Goal: Task Accomplishment & Management: Use online tool/utility

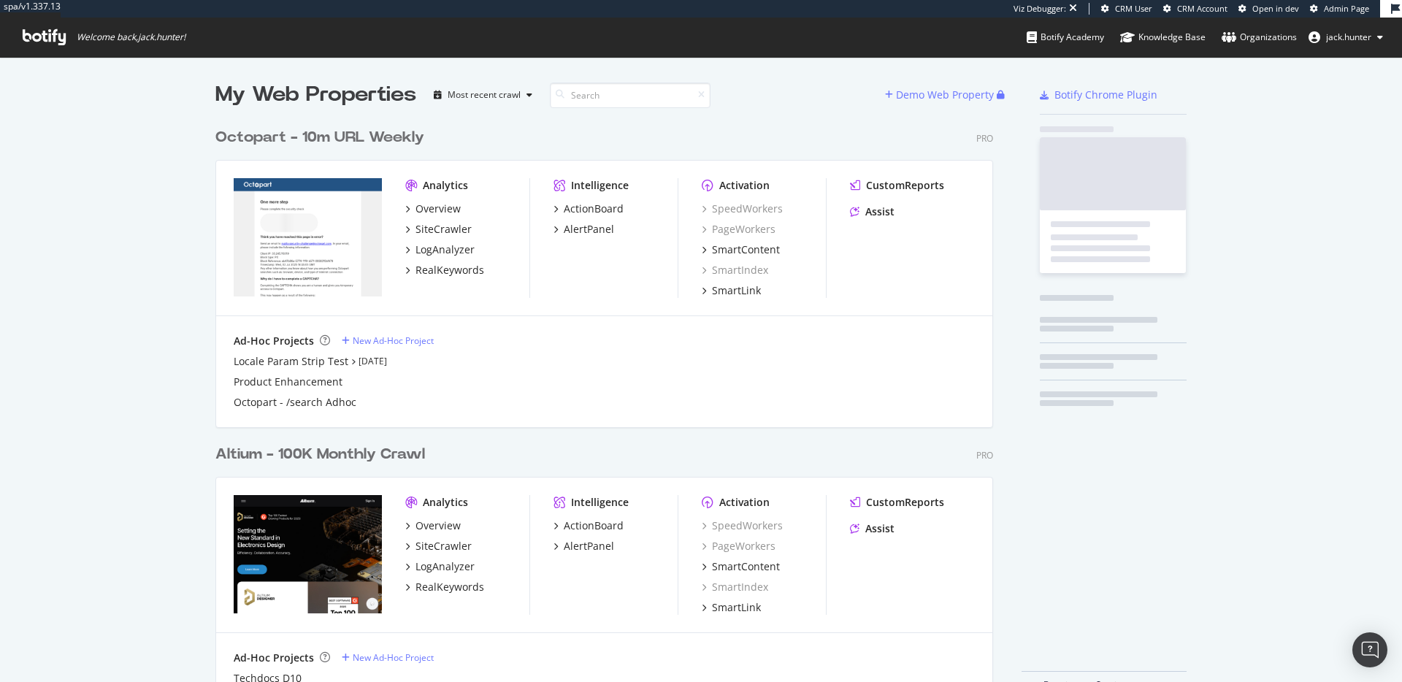
scroll to position [593, 789]
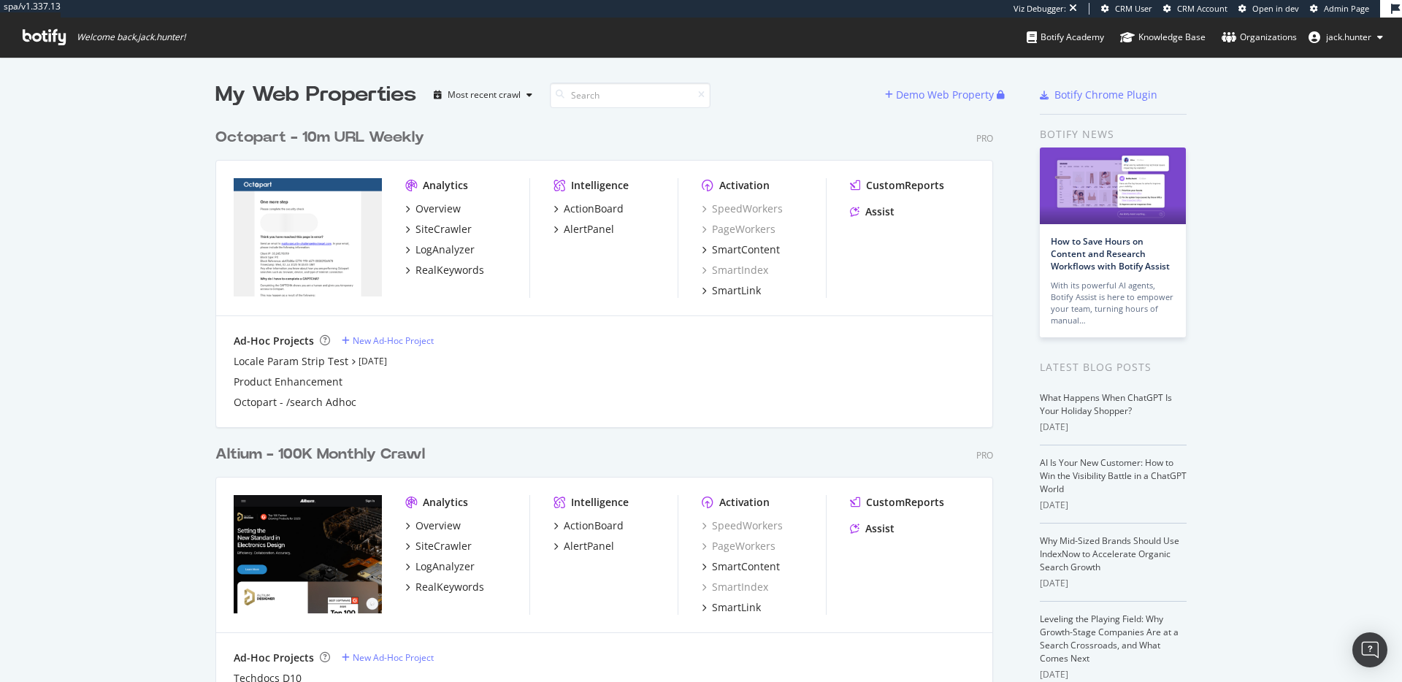
click at [337, 133] on div "Octopart - 10m URL Weekly" at bounding box center [319, 137] width 209 height 21
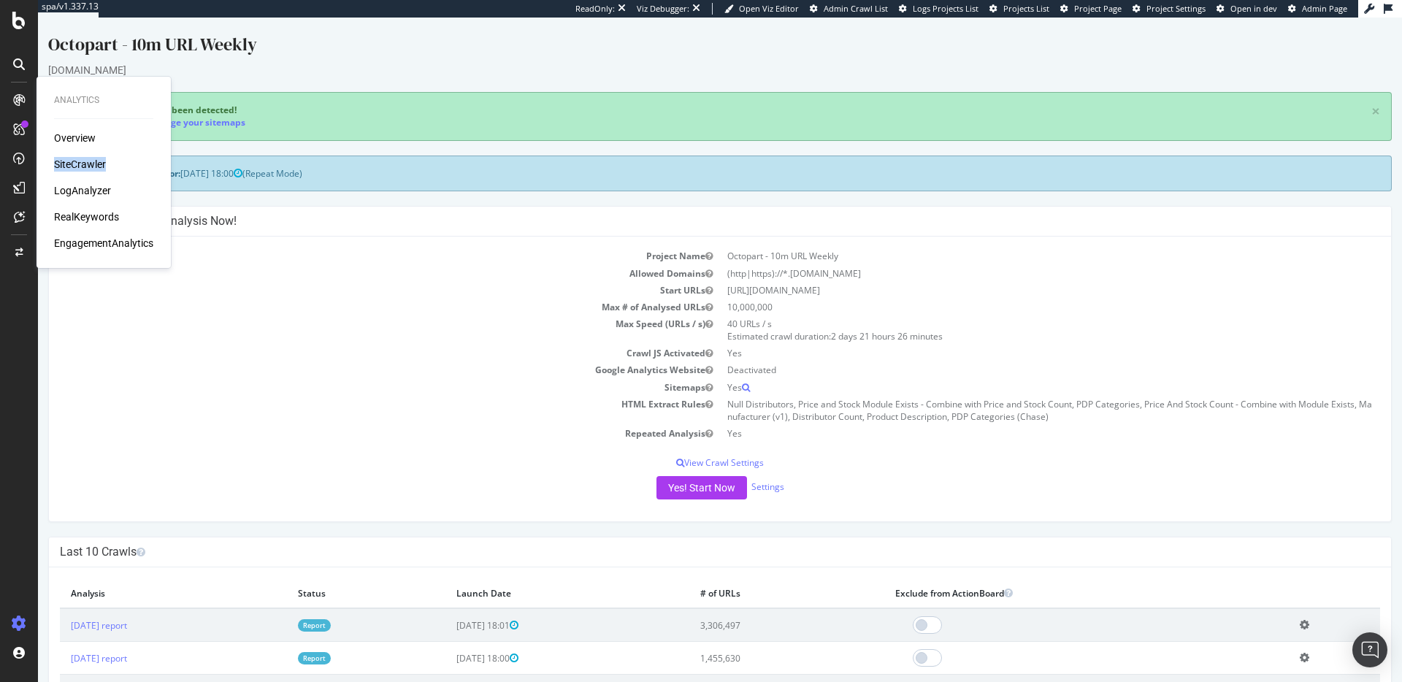
click at [86, 187] on div "LogAnalyzer" at bounding box center [82, 190] width 57 height 15
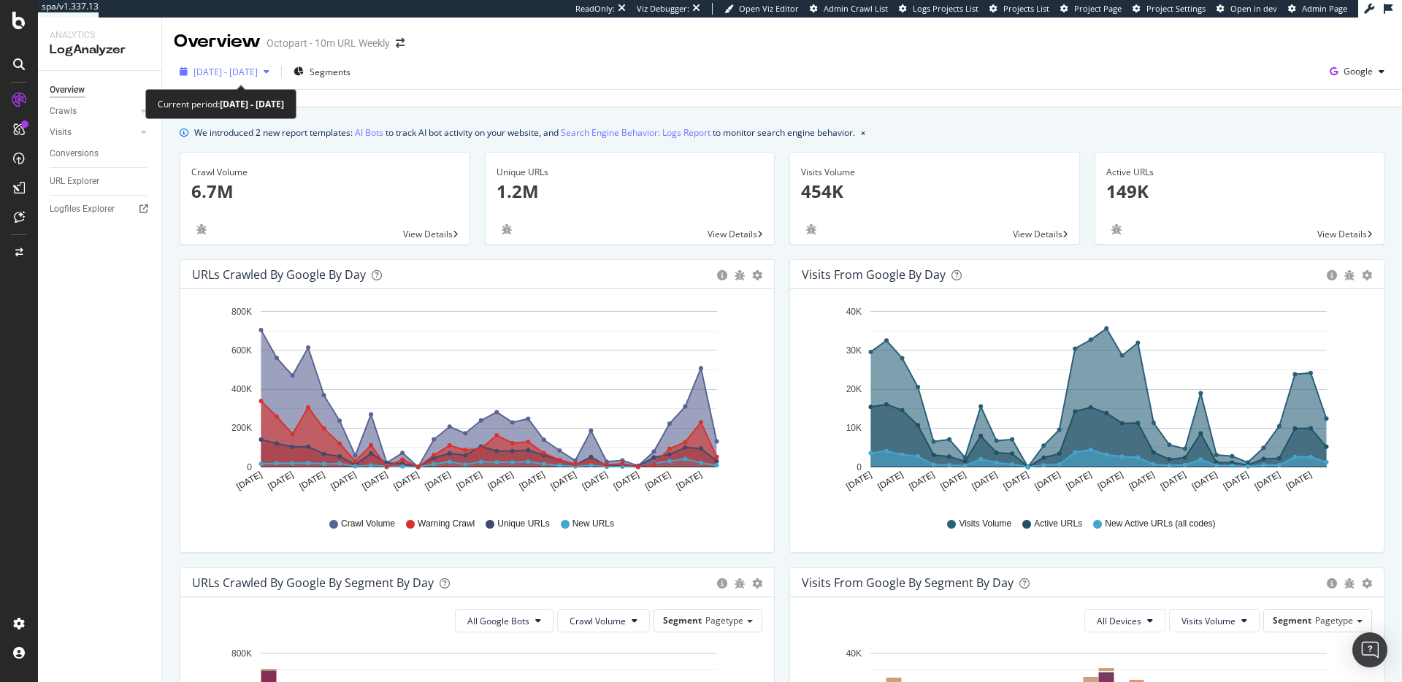
click at [242, 73] on span "2025 Aug. 5th - Sep. 3rd" at bounding box center [225, 72] width 64 height 12
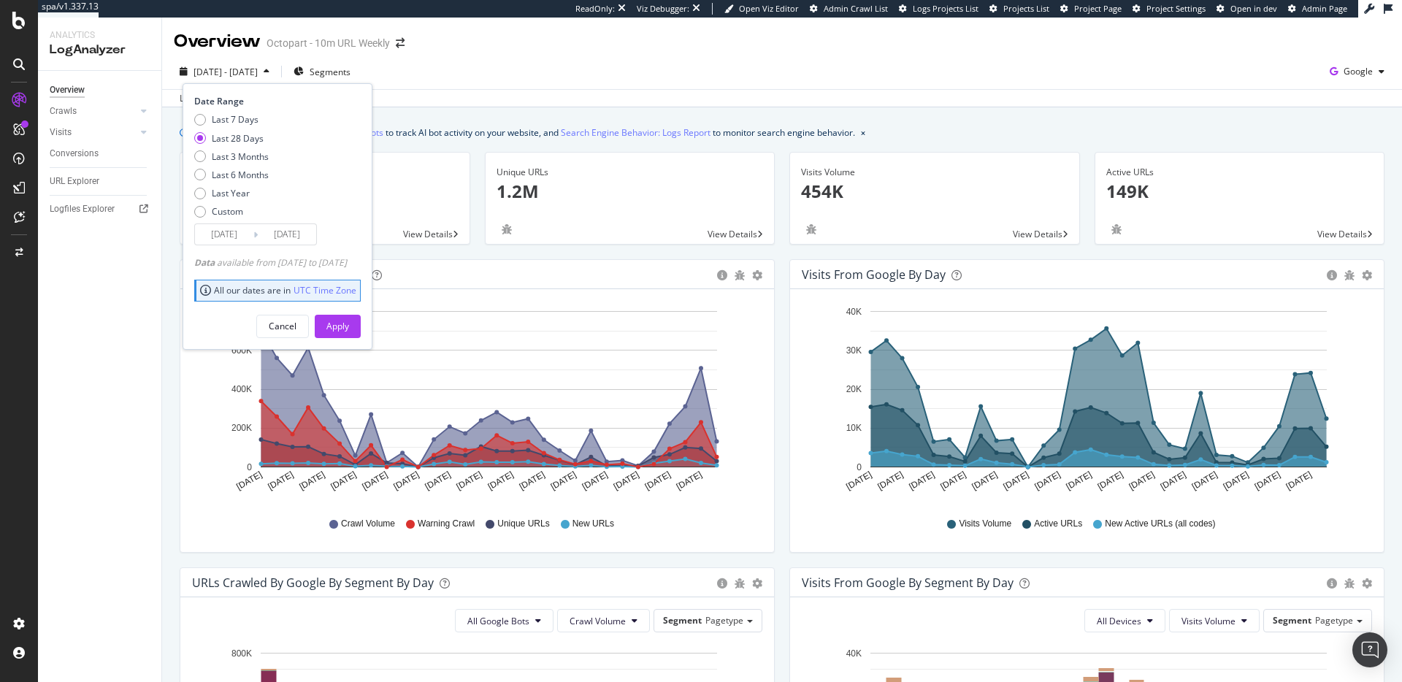
click at [560, 47] on div "Overview Octopart - 10m URL Weekly" at bounding box center [782, 36] width 1240 height 37
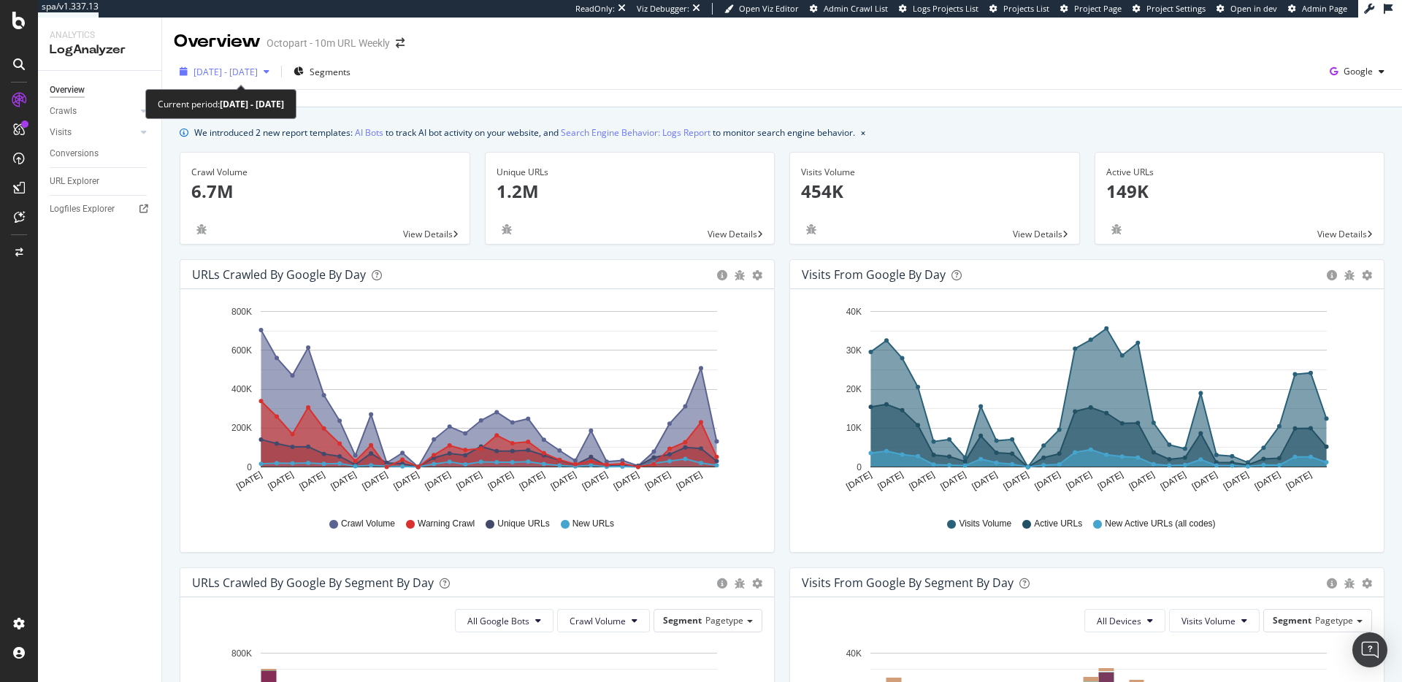
click at [268, 78] on div "2025 Aug. 5th - Sep. 3rd" at bounding box center [224, 72] width 101 height 22
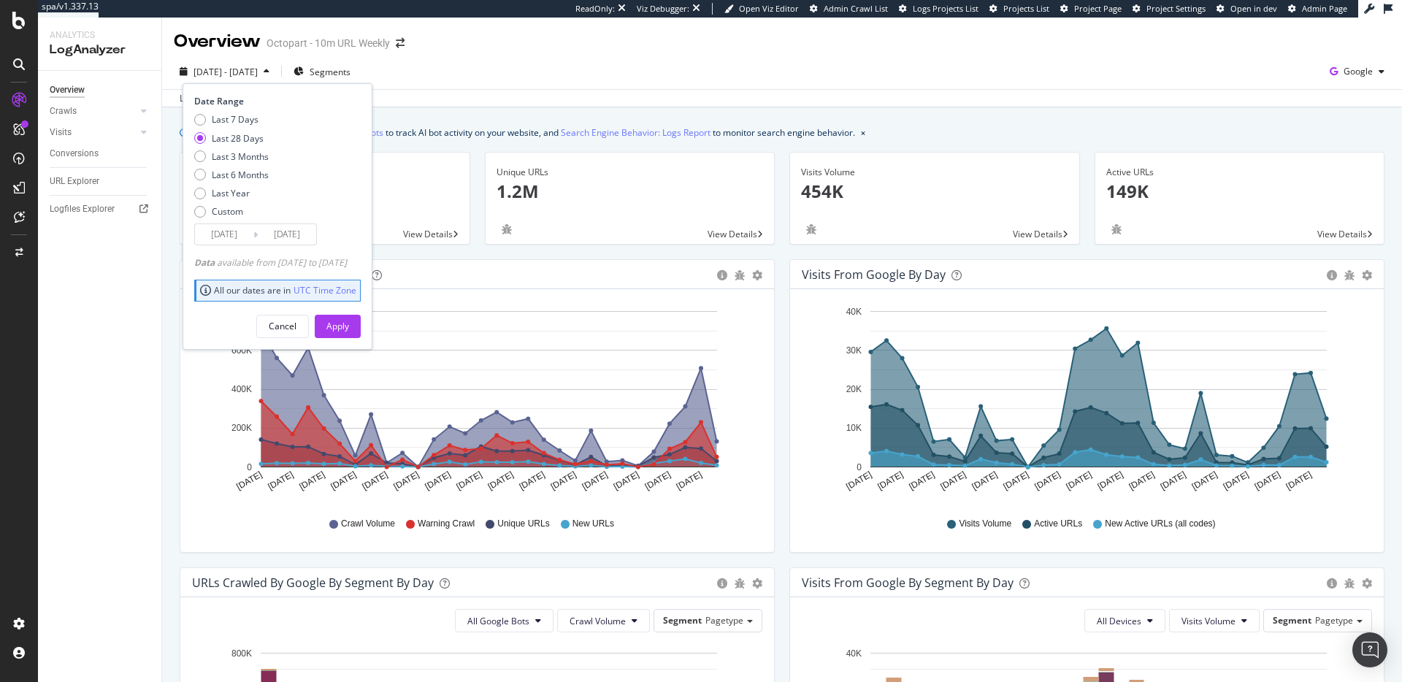
click at [269, 159] on div "Last 7 Days Last 28 Days Last 3 Months Last 6 Months Last Year Custom" at bounding box center [275, 168] width 163 height 110
click at [250, 157] on div "Last 3 Months" at bounding box center [240, 156] width 57 height 12
type input "2025/06/04"
click at [349, 318] on div "Apply" at bounding box center [337, 326] width 23 height 22
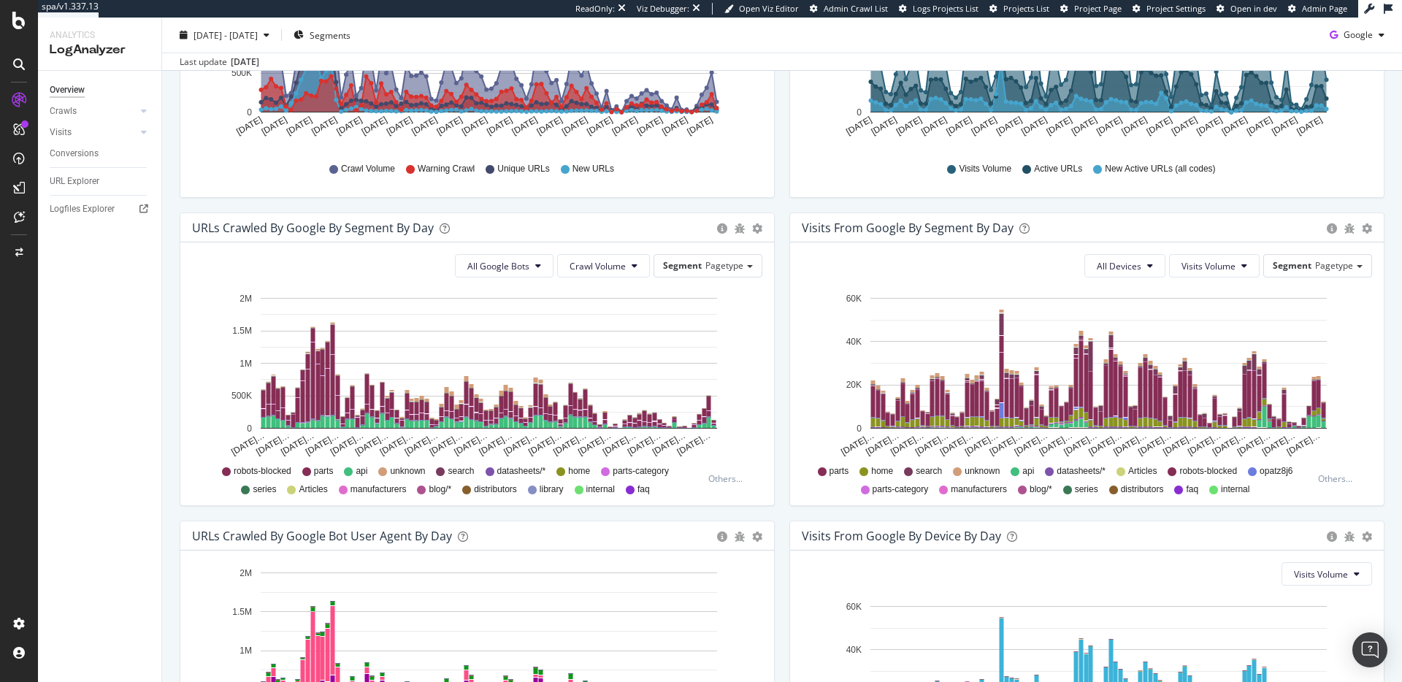
scroll to position [445, 0]
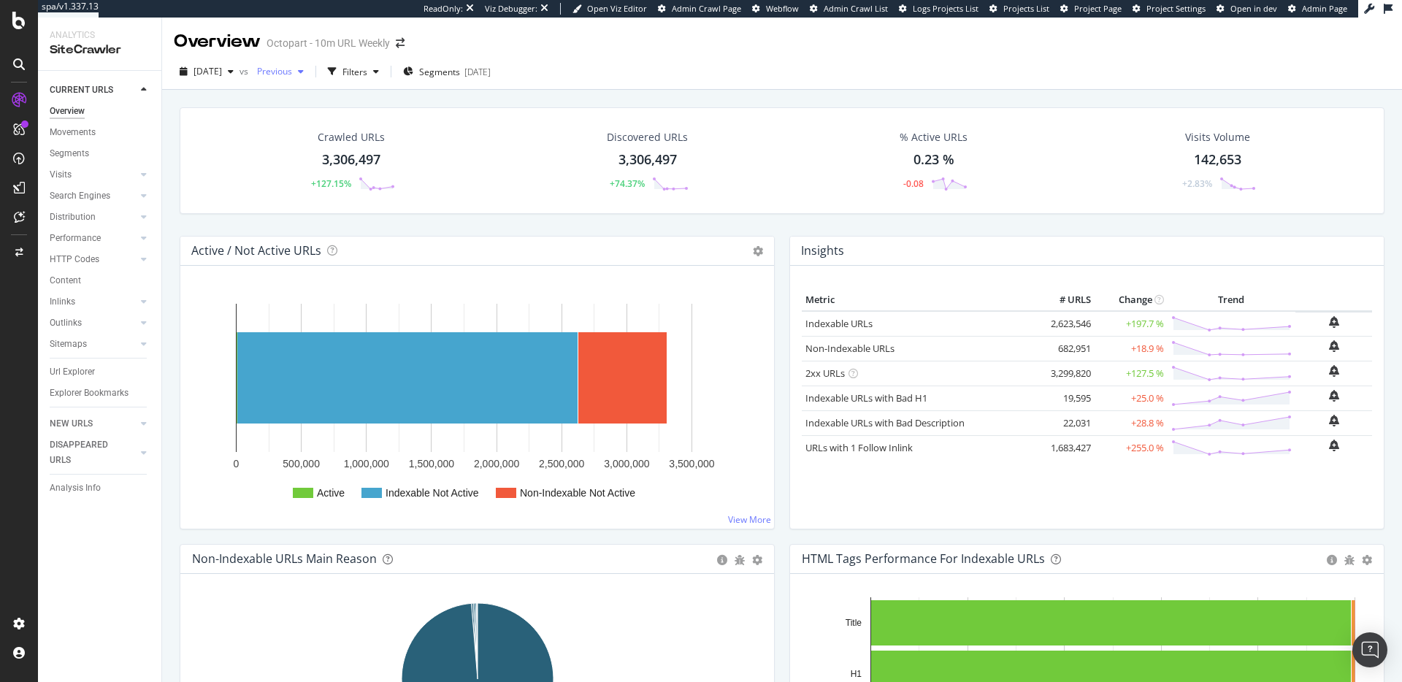
click at [292, 68] on span "Previous" at bounding box center [271, 71] width 41 height 12
click at [437, 180] on div "10.0M URLs" at bounding box center [412, 177] width 48 height 13
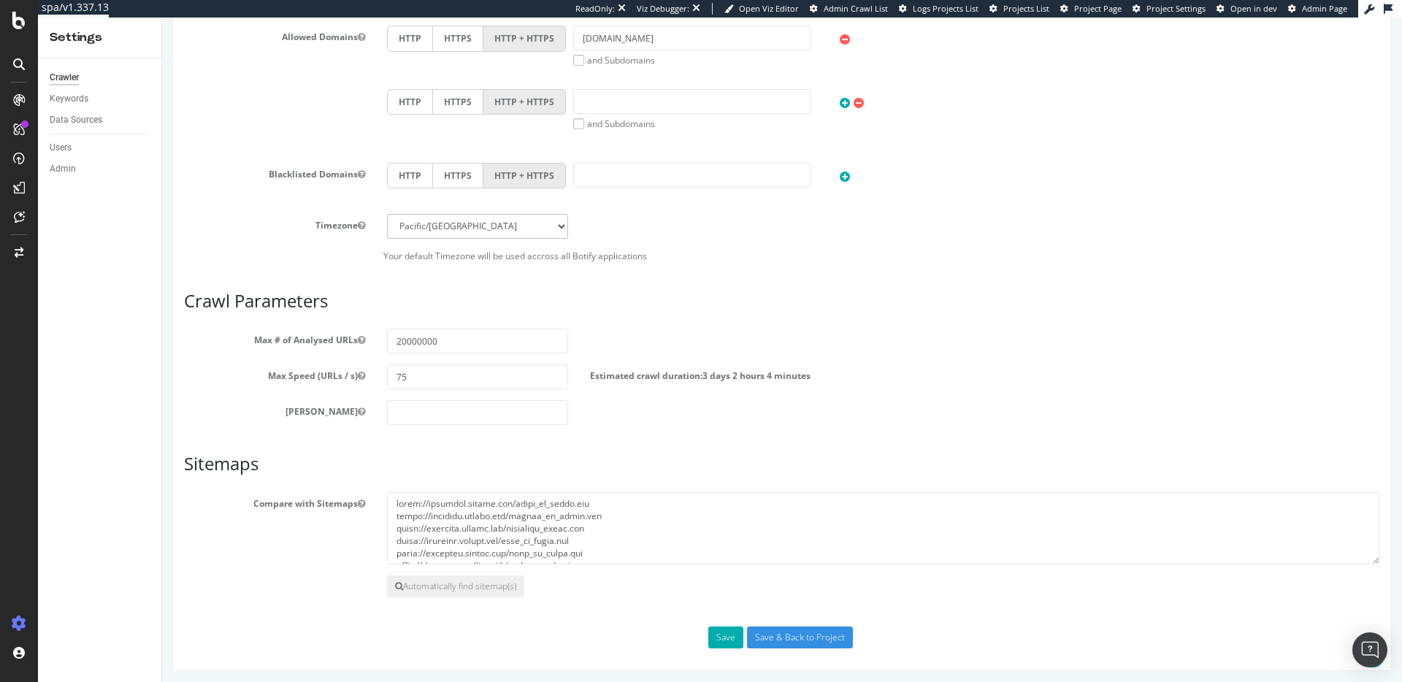
scroll to position [603, 0]
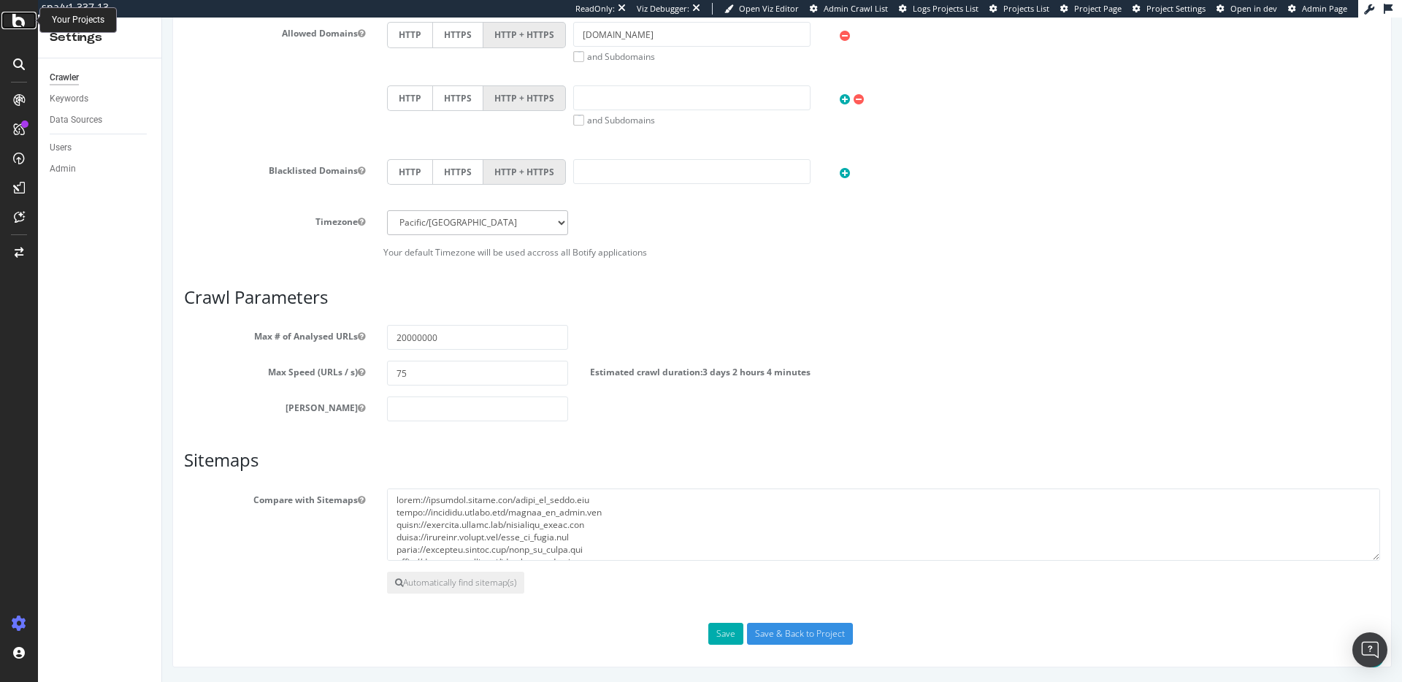
click at [15, 19] on icon at bounding box center [18, 21] width 13 height 18
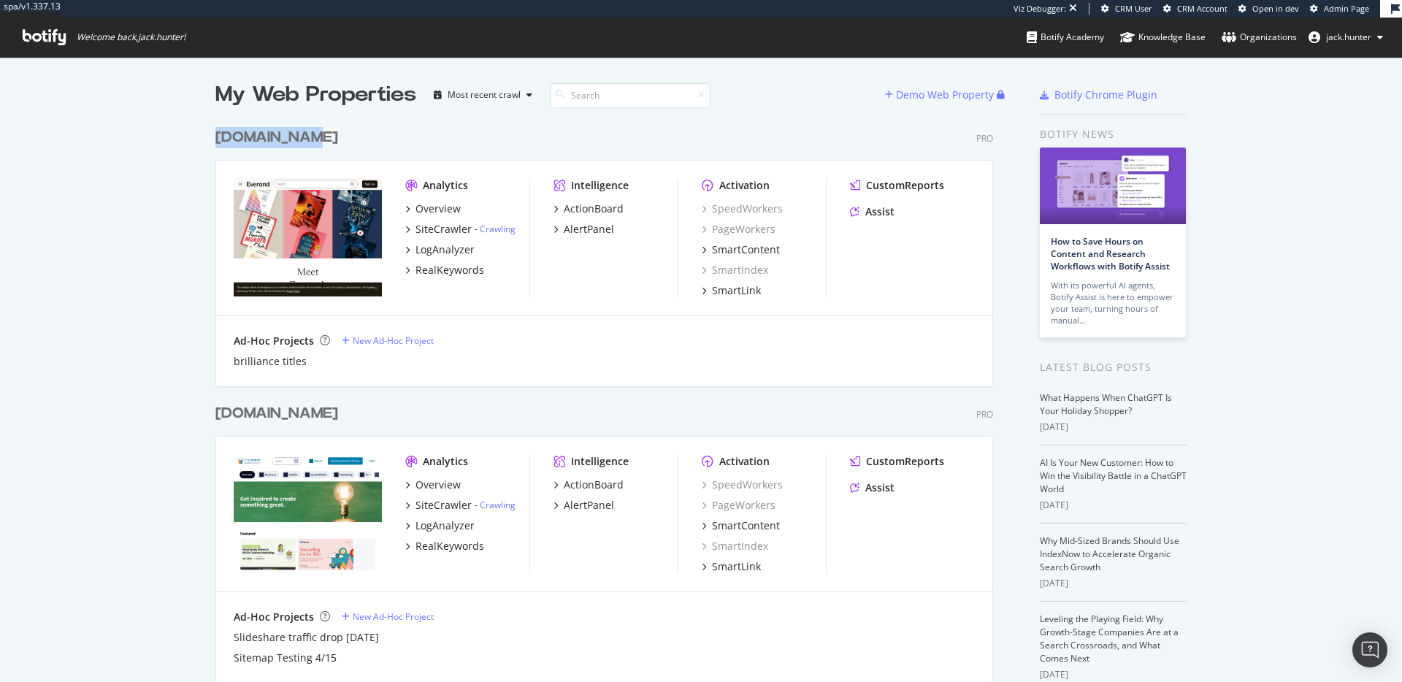
click at [320, 407] on div "slideshare.net" at bounding box center [276, 413] width 123 height 21
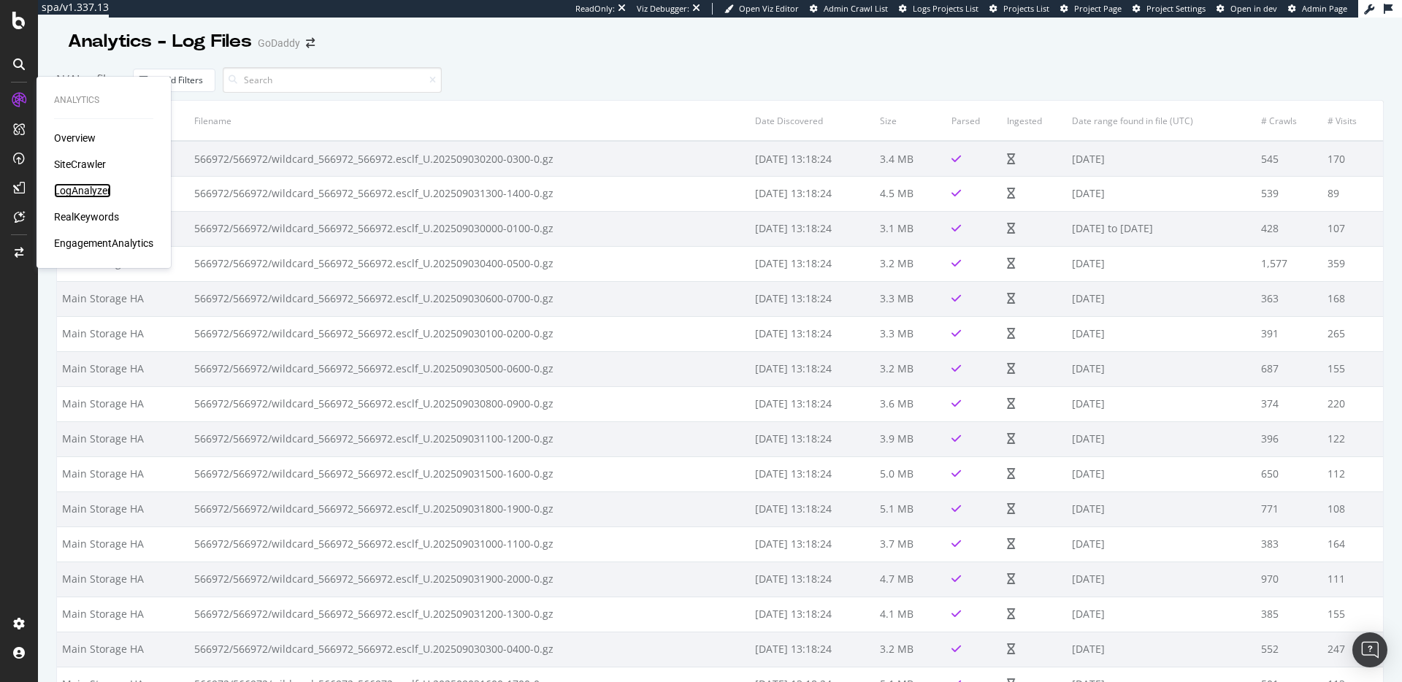
click at [75, 187] on div "LogAnalyzer" at bounding box center [82, 190] width 57 height 15
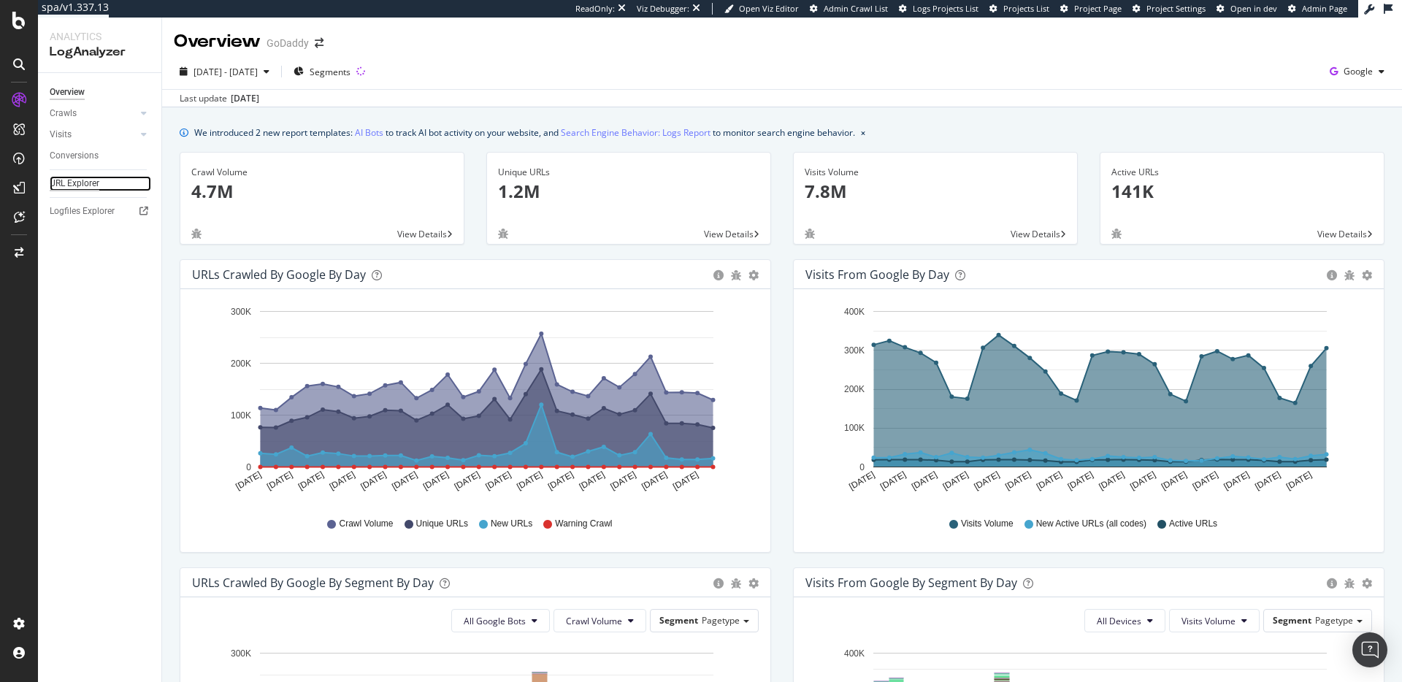
click at [89, 183] on div "URL Explorer" at bounding box center [75, 183] width 50 height 15
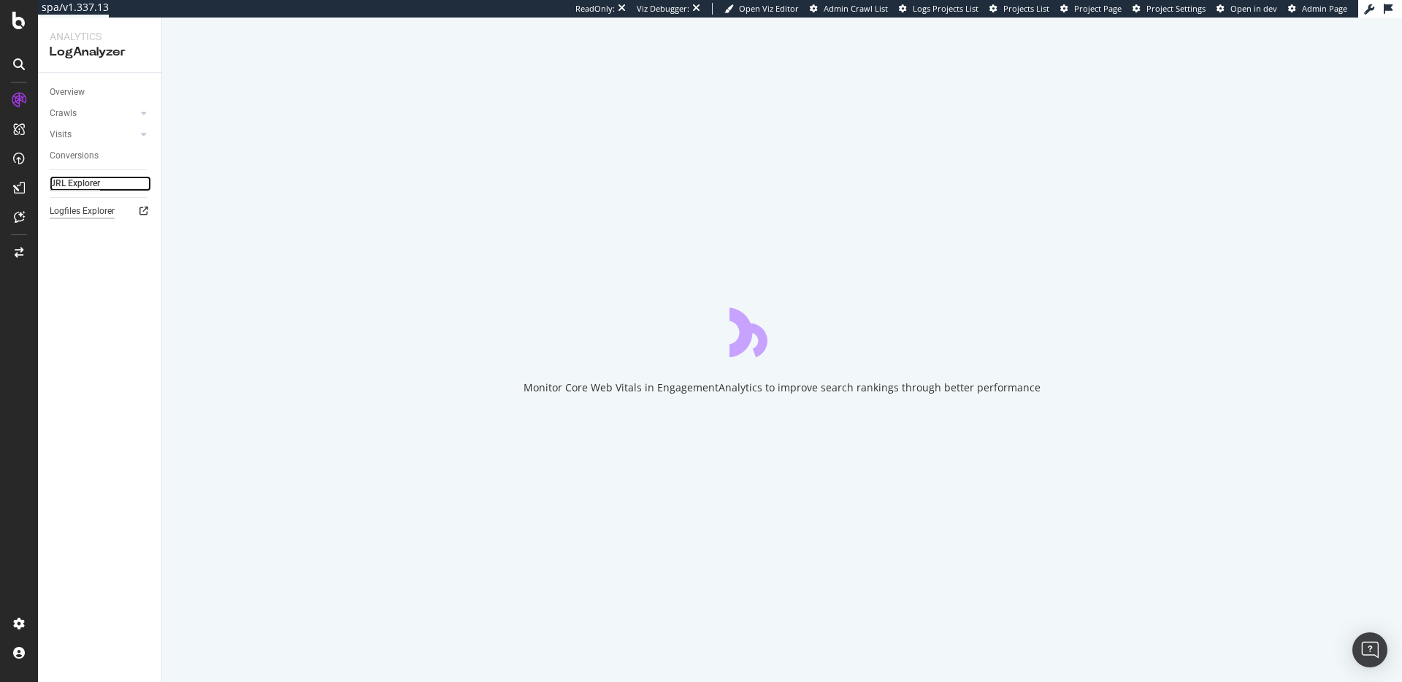
click at [85, 212] on div "Logfiles Explorer" at bounding box center [82, 211] width 65 height 15
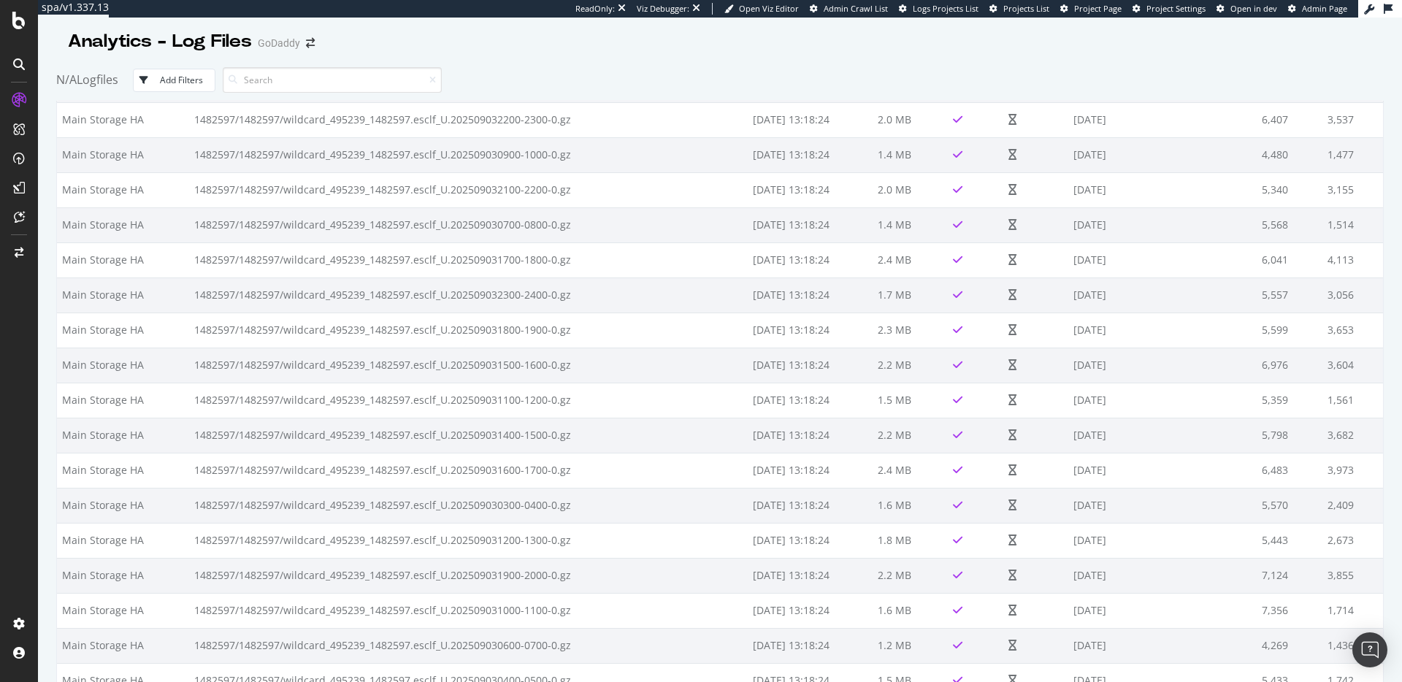
scroll to position [1321, 0]
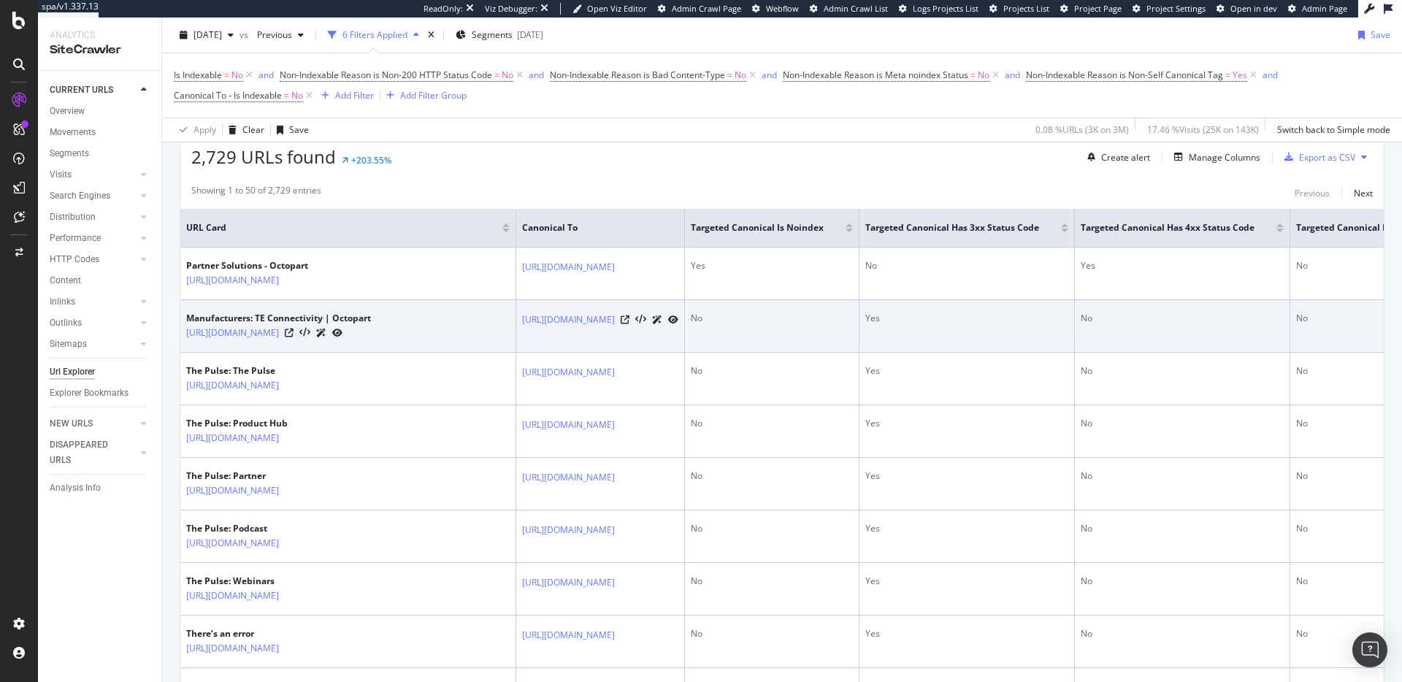
scroll to position [274, 0]
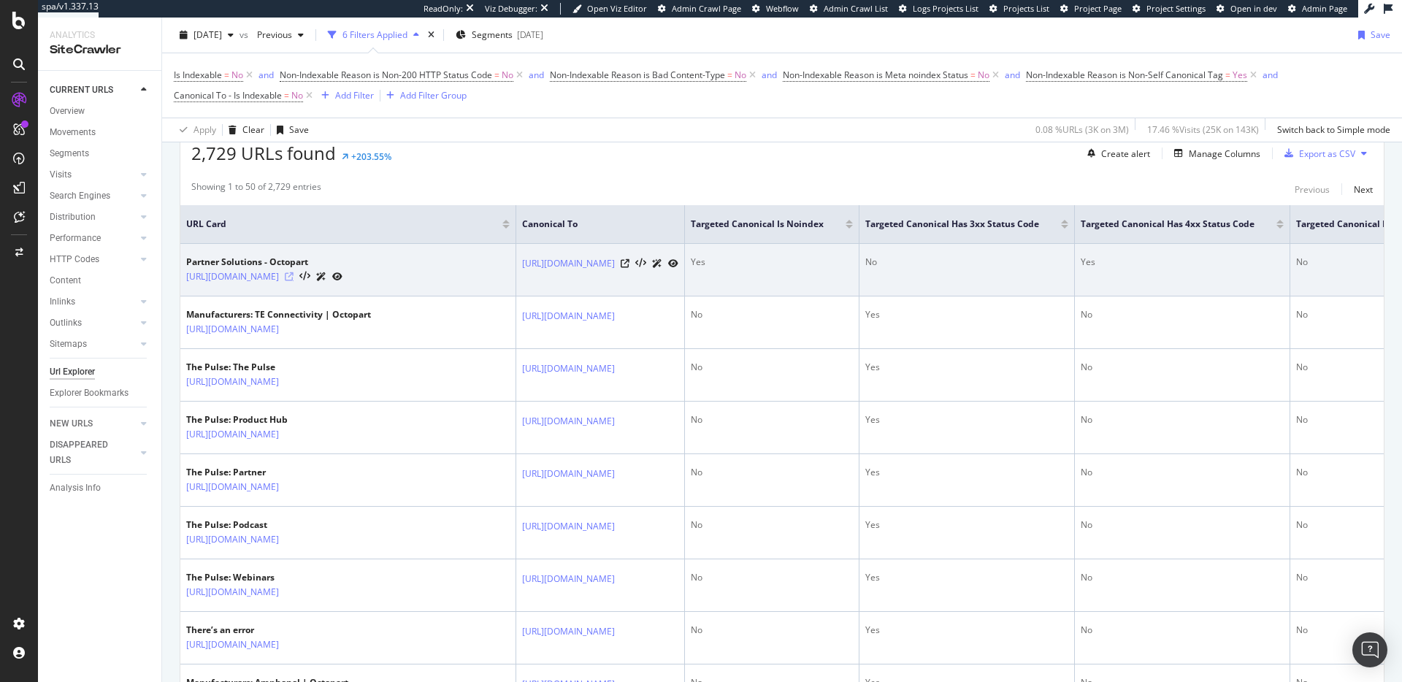
click at [293, 279] on icon at bounding box center [289, 276] width 9 height 9
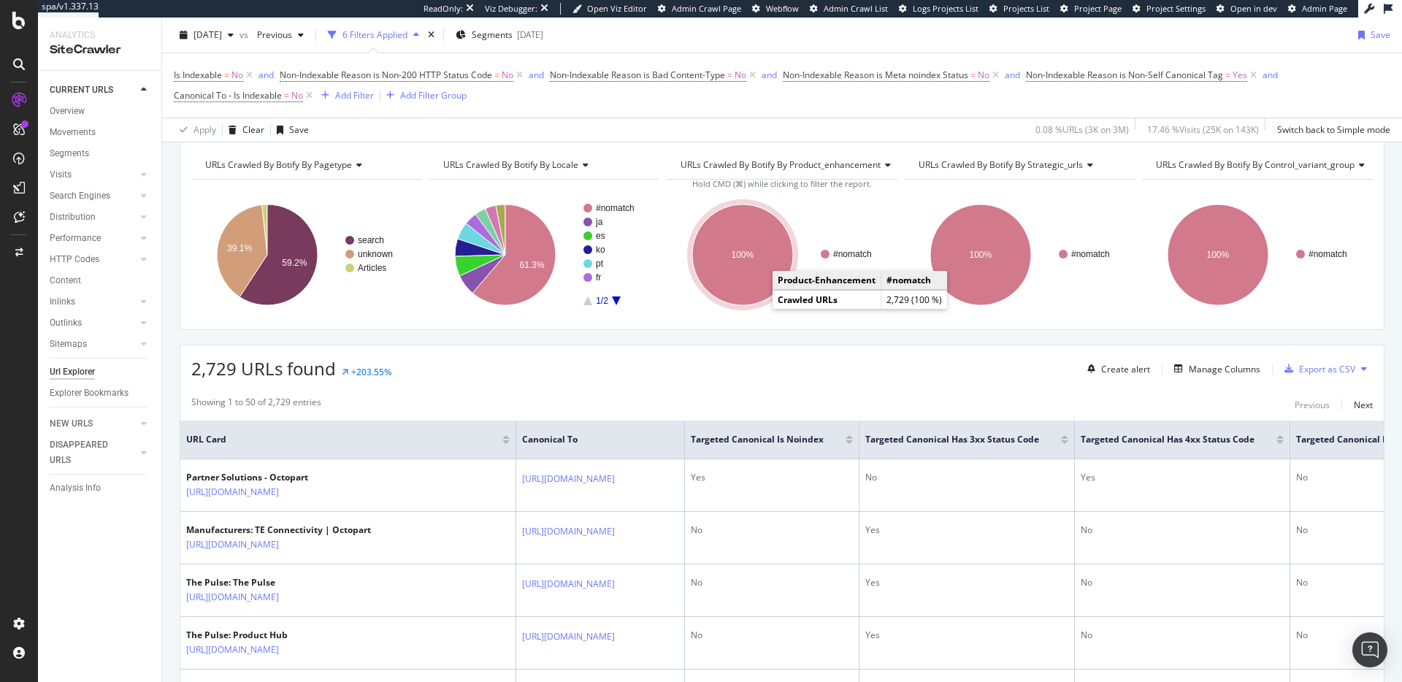
scroll to position [0, 0]
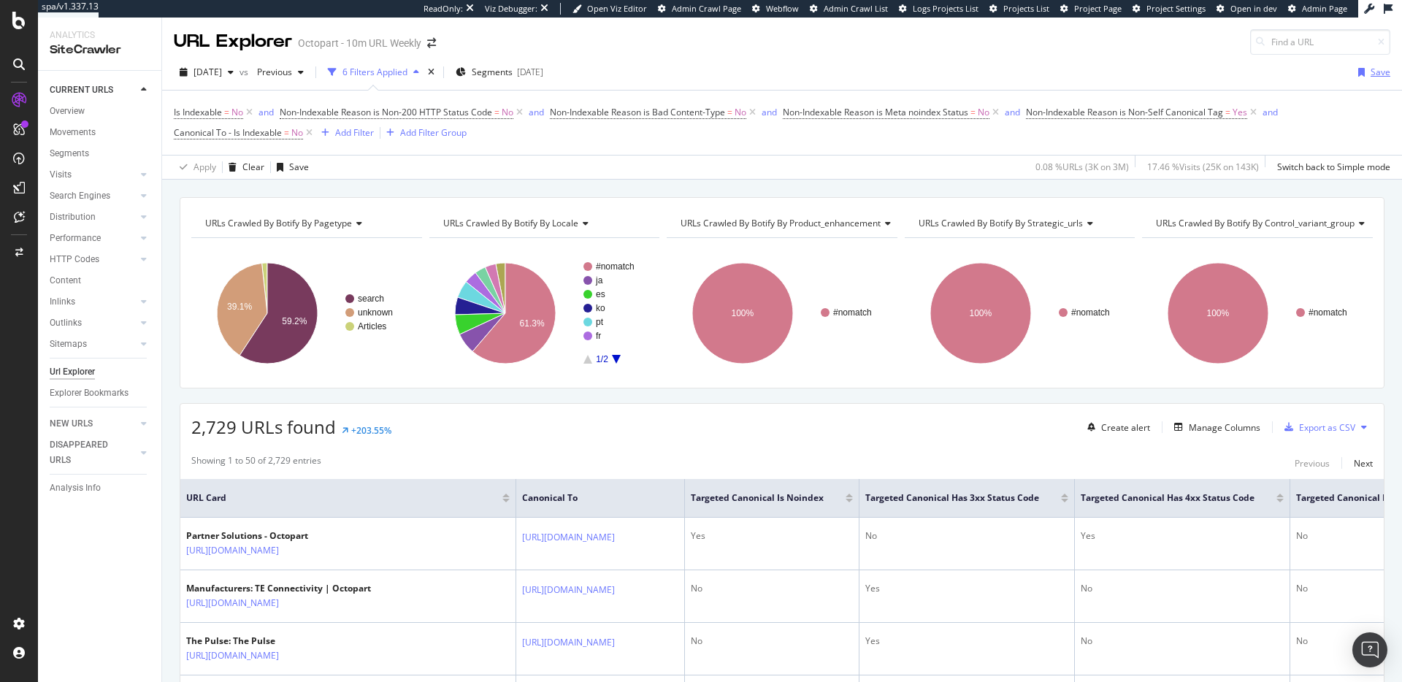
click at [1361, 71] on icon "button" at bounding box center [1361, 72] width 7 height 9
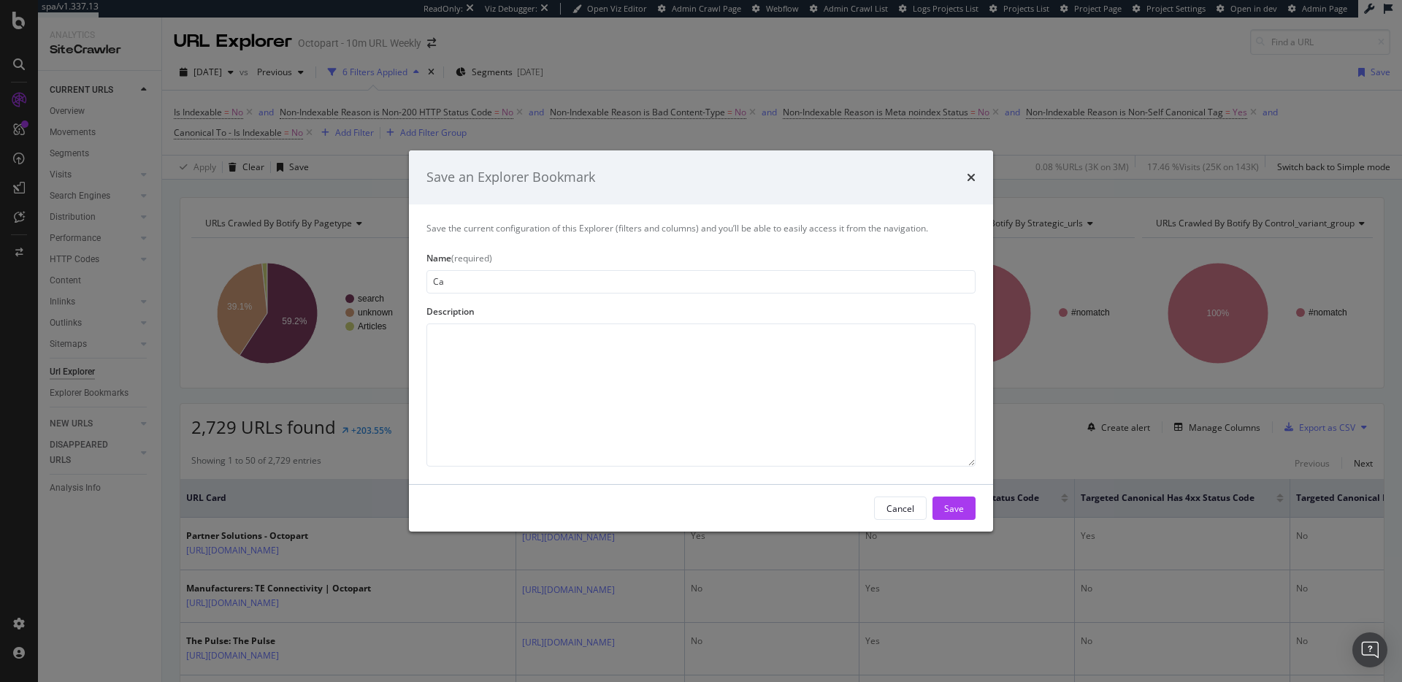
type input "C"
type input "URLs w/ Canonicals to Non-Indexable URLs"
click at [971, 512] on button "Save" at bounding box center [953, 507] width 43 height 23
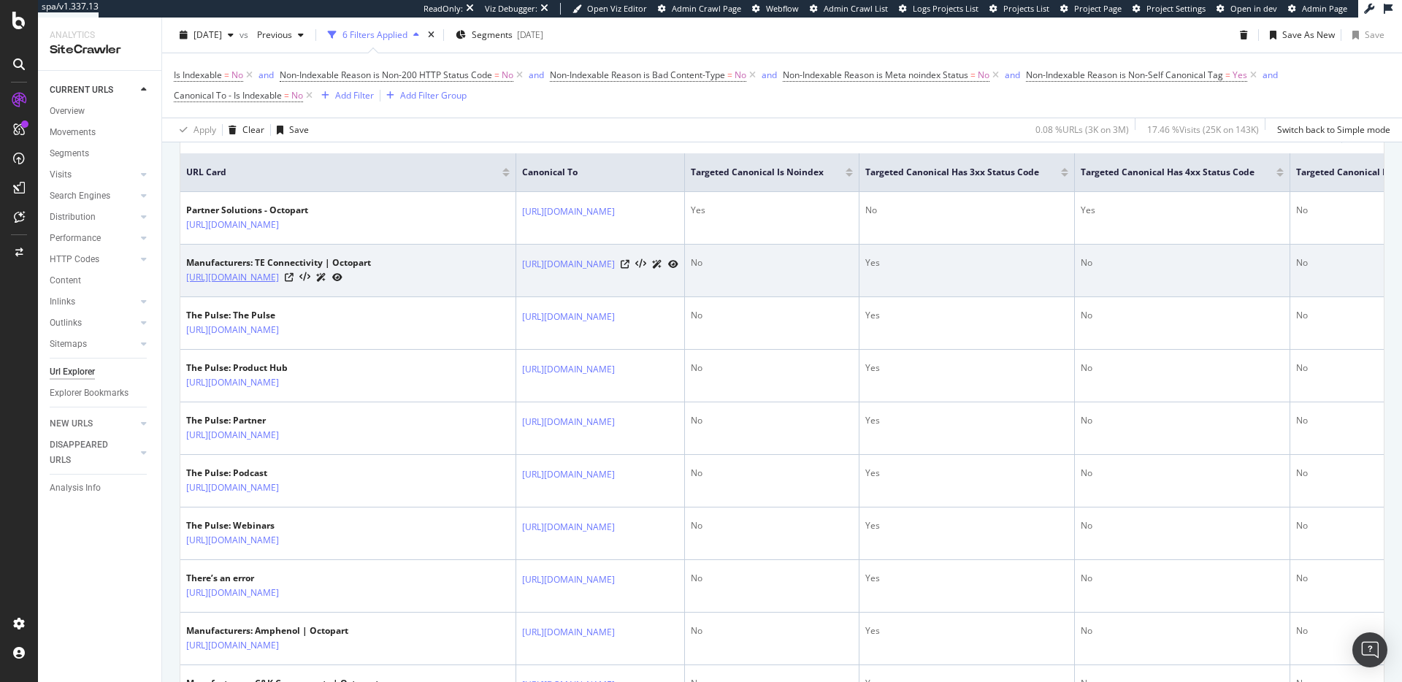
scroll to position [377, 0]
click at [293, 277] on icon at bounding box center [289, 276] width 9 height 9
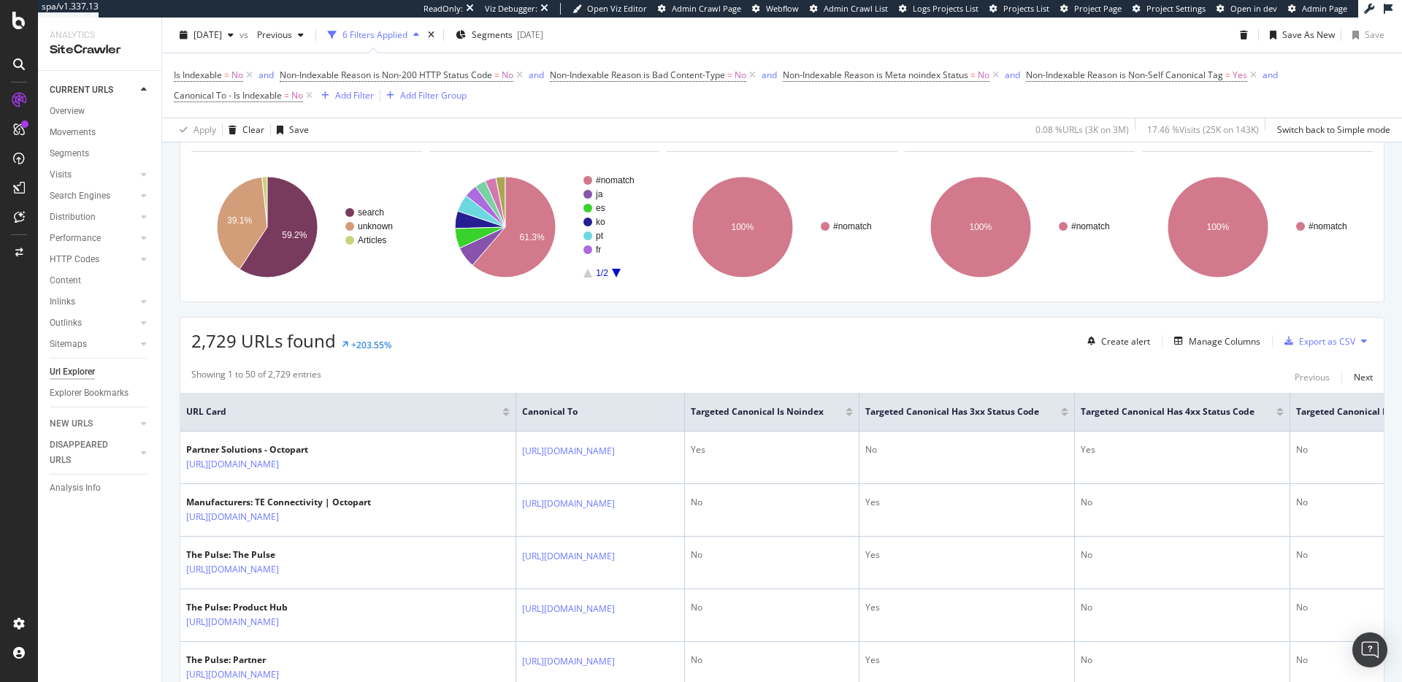
scroll to position [0, 0]
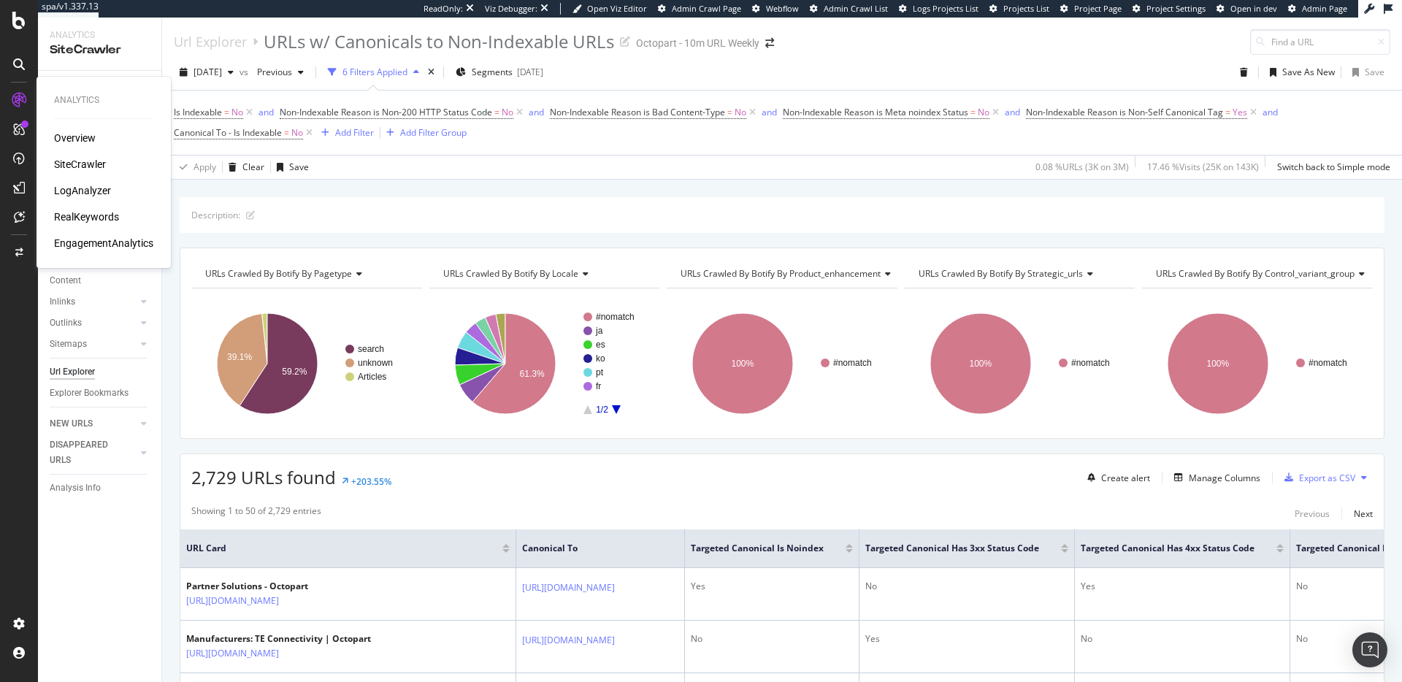
click at [80, 211] on div "RealKeywords" at bounding box center [86, 217] width 65 height 15
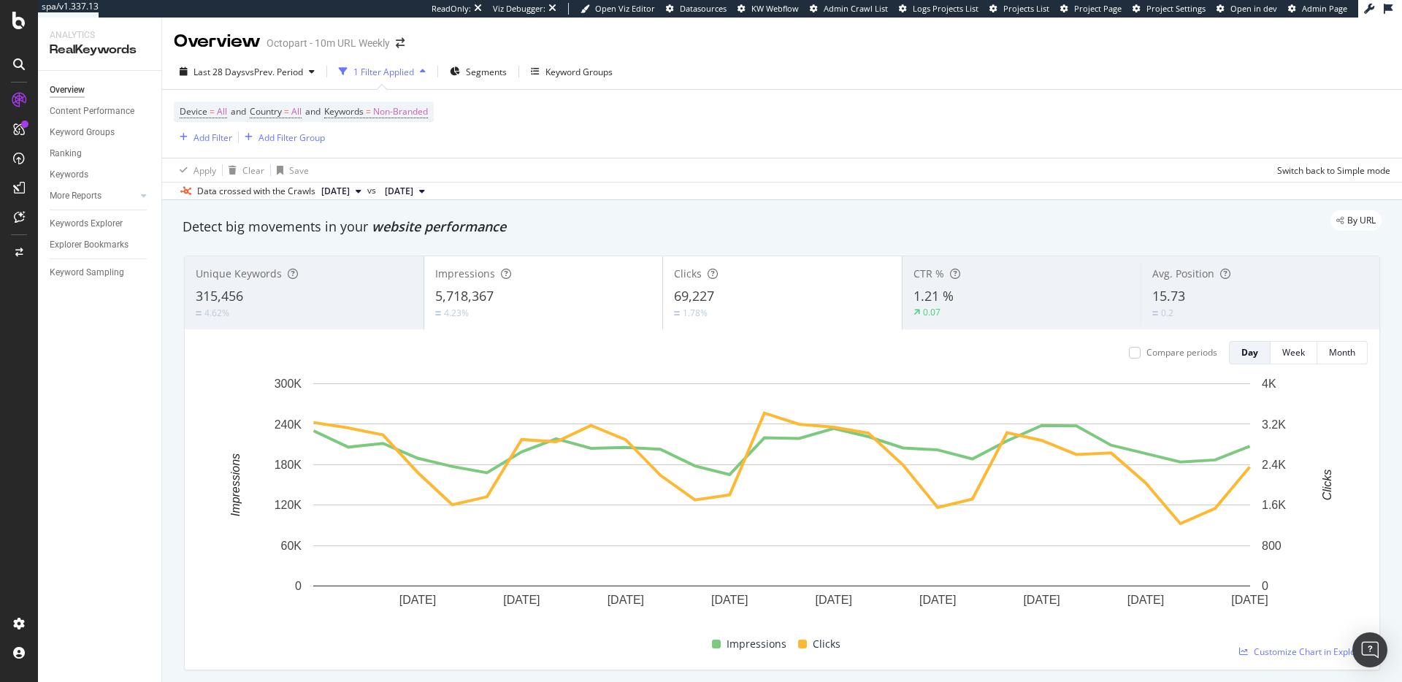
click at [392, 70] on div "1 Filter Applied" at bounding box center [383, 72] width 61 height 12
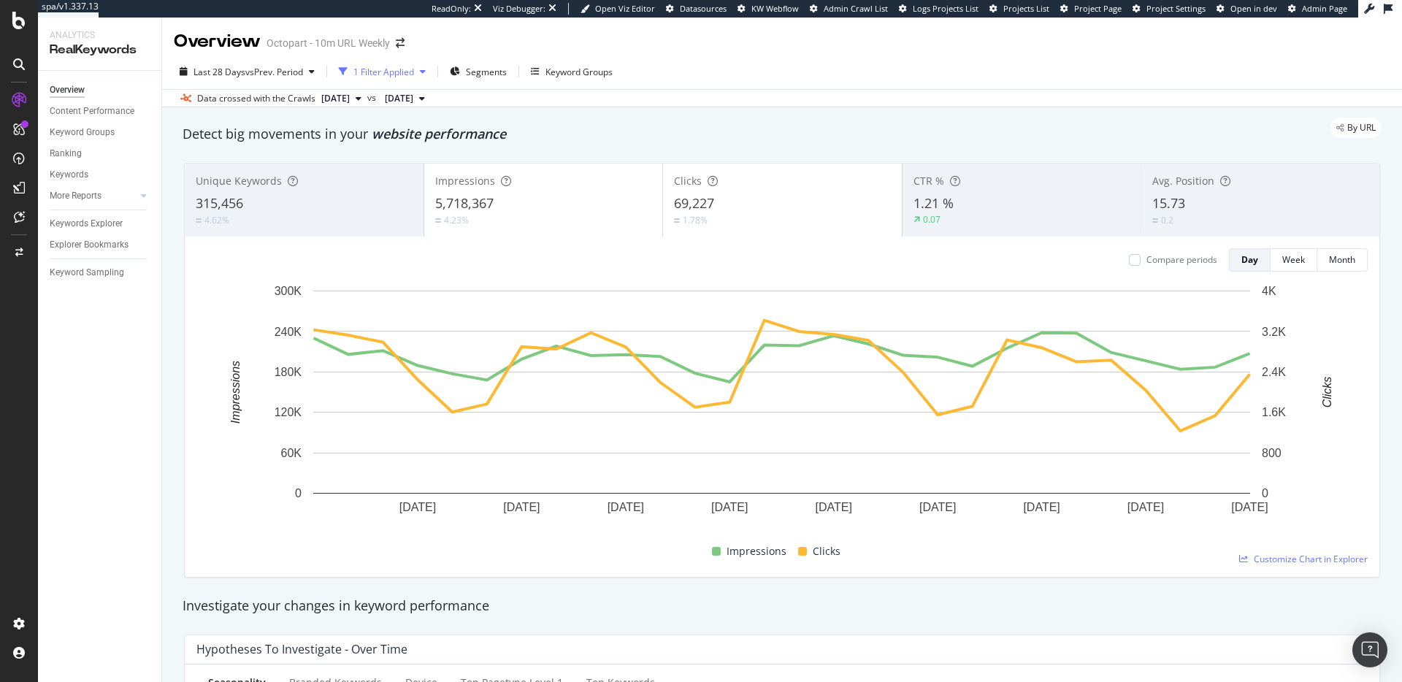
drag, startPoint x: 414, startPoint y: 73, endPoint x: 423, endPoint y: 73, distance: 9.5
click at [414, 73] on div "1 Filter Applied" at bounding box center [383, 72] width 61 height 12
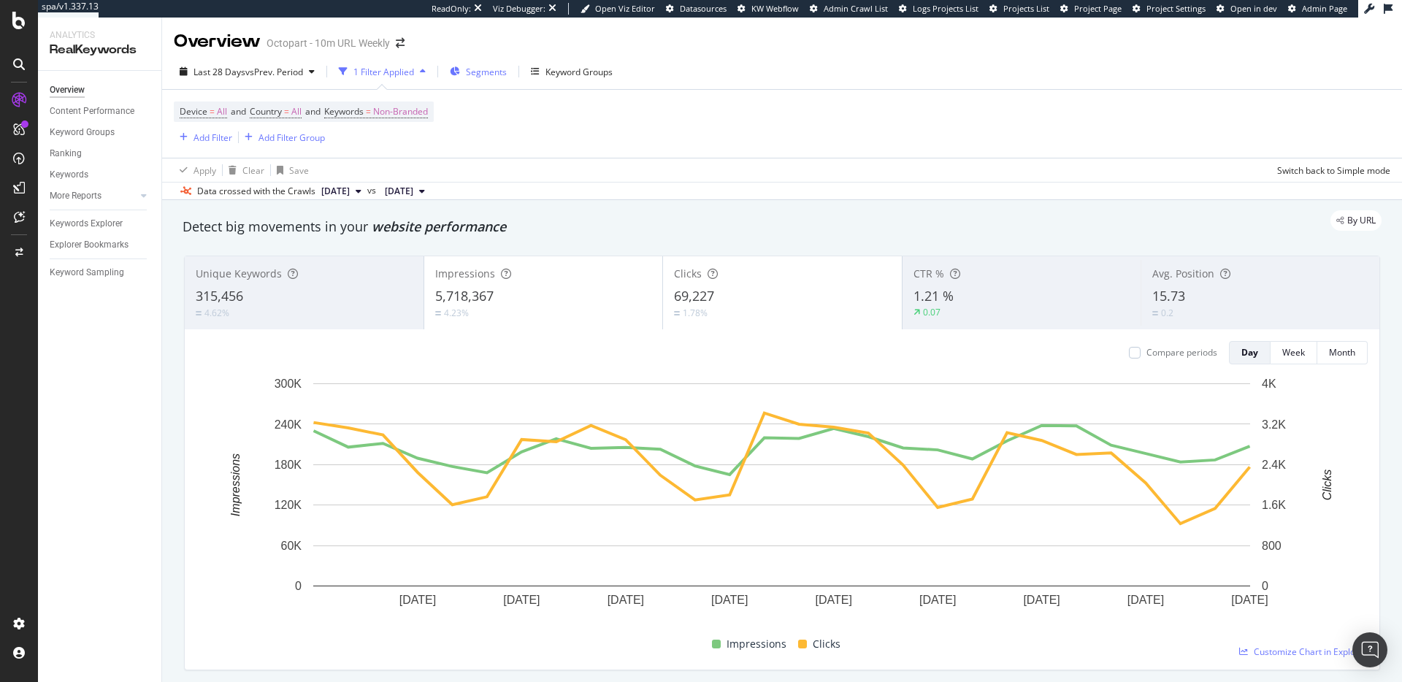
click at [490, 76] on span "Segments" at bounding box center [486, 72] width 41 height 12
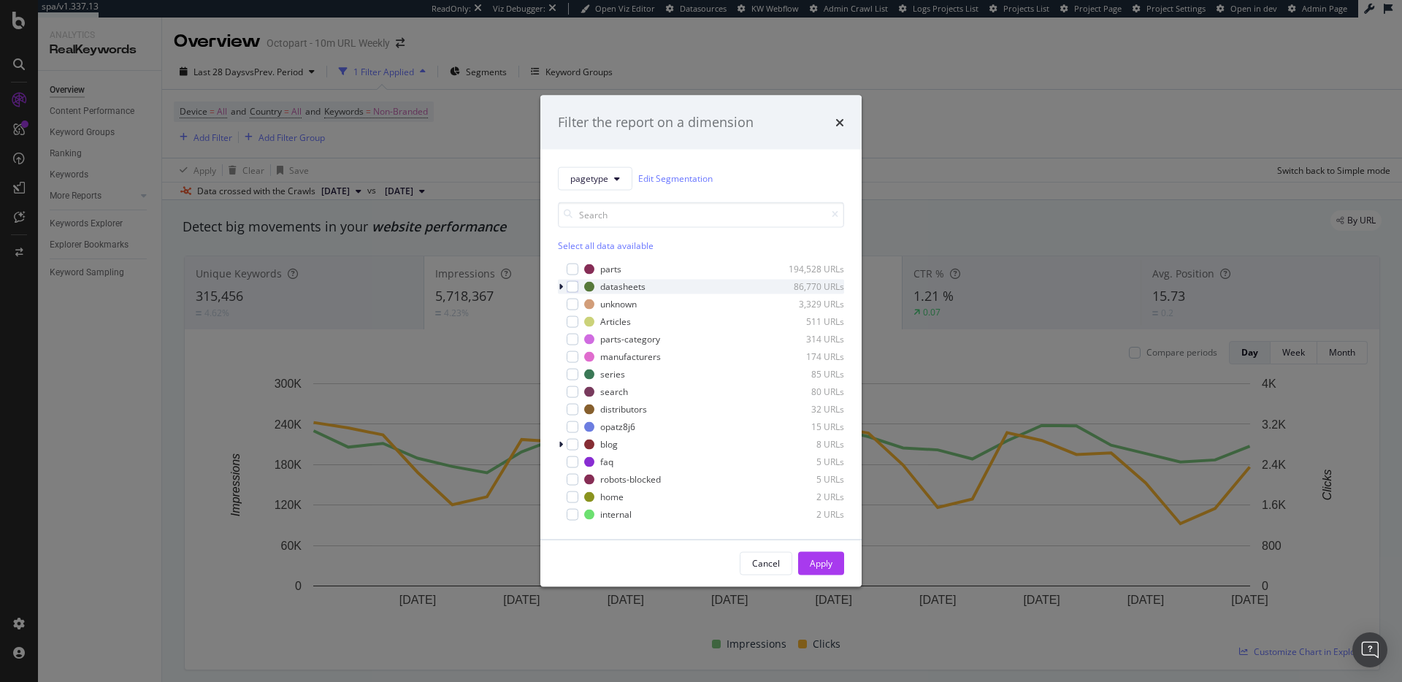
click at [562, 285] on icon "modal" at bounding box center [560, 286] width 4 height 9
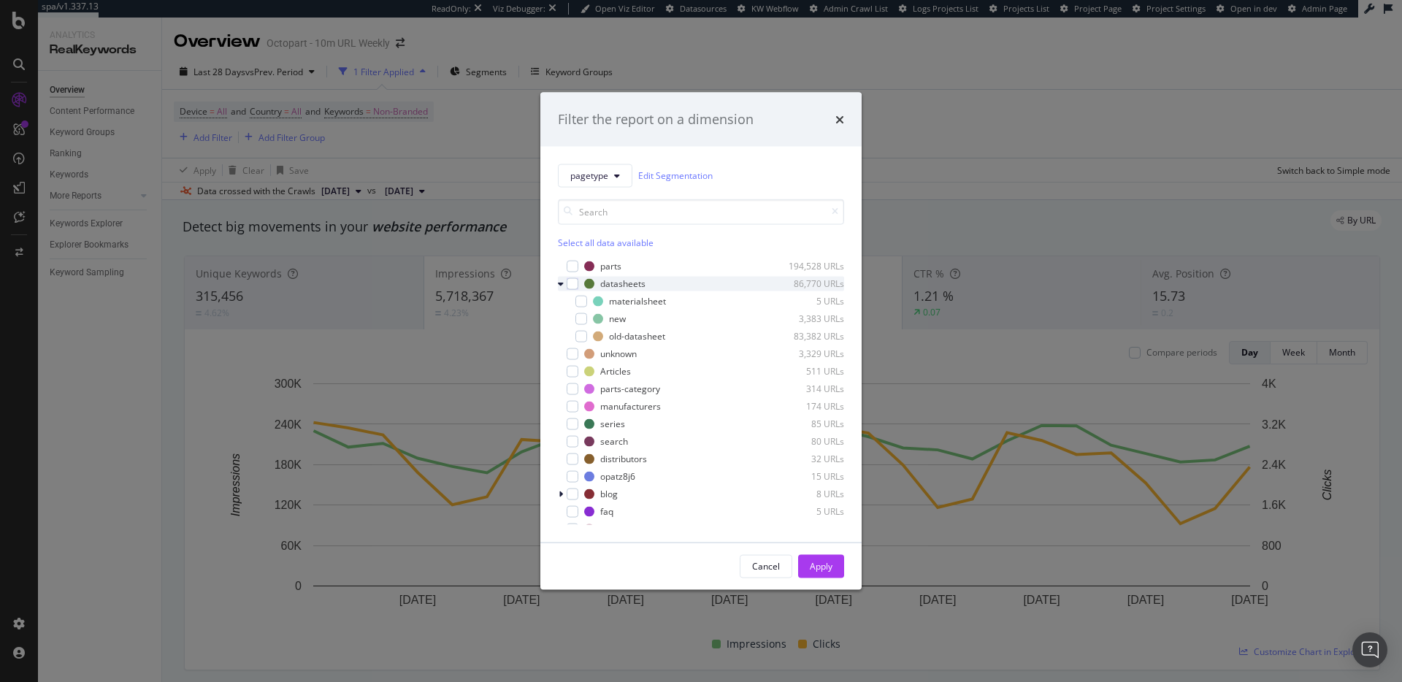
click at [561, 285] on icon "modal" at bounding box center [561, 283] width 6 height 9
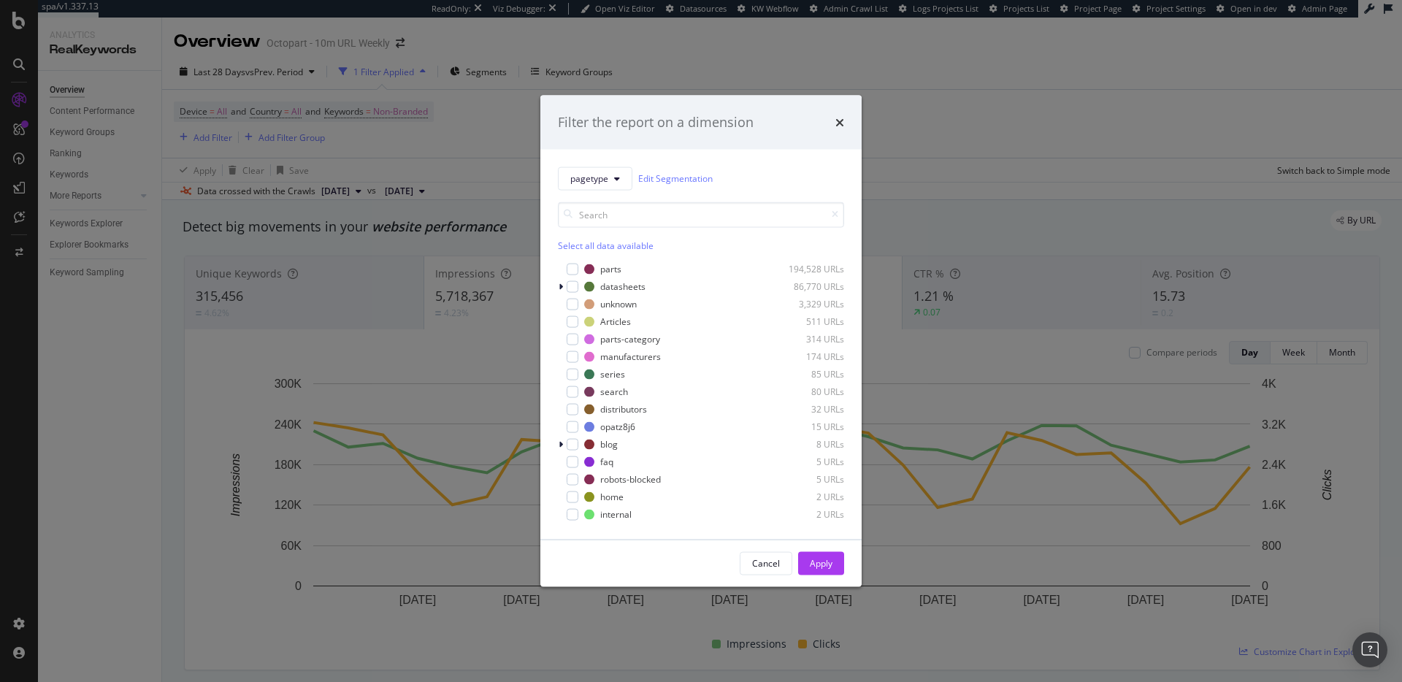
click at [840, 126] on icon "times" at bounding box center [839, 122] width 9 height 12
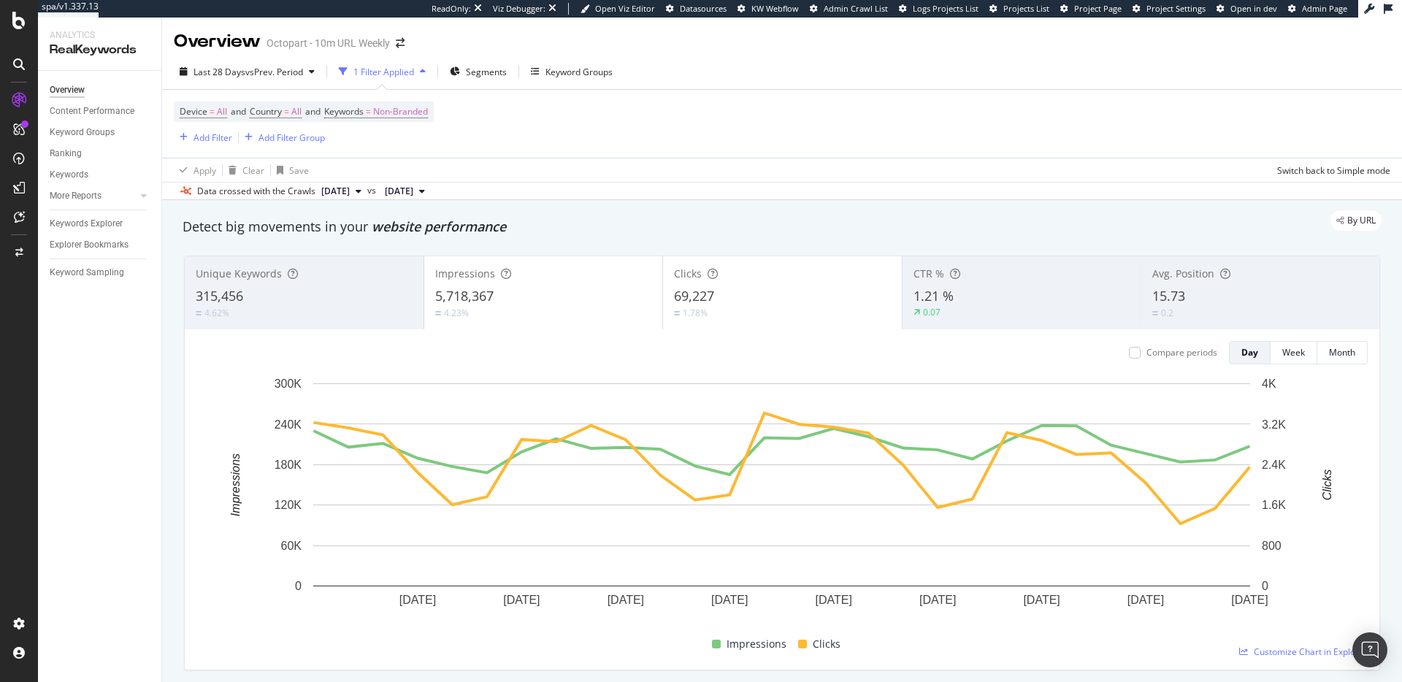
drag, startPoint x: 436, startPoint y: 70, endPoint x: 416, endPoint y: 71, distance: 19.7
click at [432, 70] on div "Last 28 Days vs Prev. Period 1 Filter Applied Segments Keyword Groups" at bounding box center [396, 71] width 445 height 23
click at [200, 139] on div "Add Filter" at bounding box center [212, 137] width 39 height 12
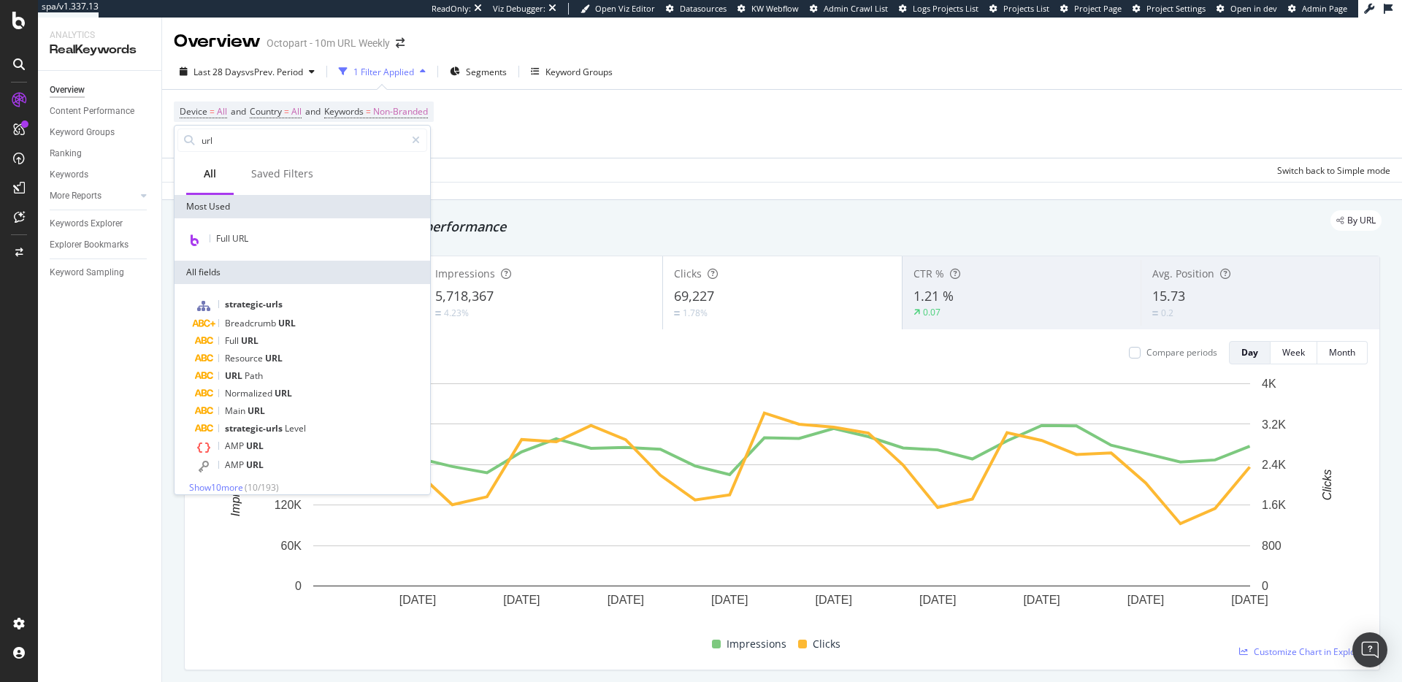
scroll to position [11, 0]
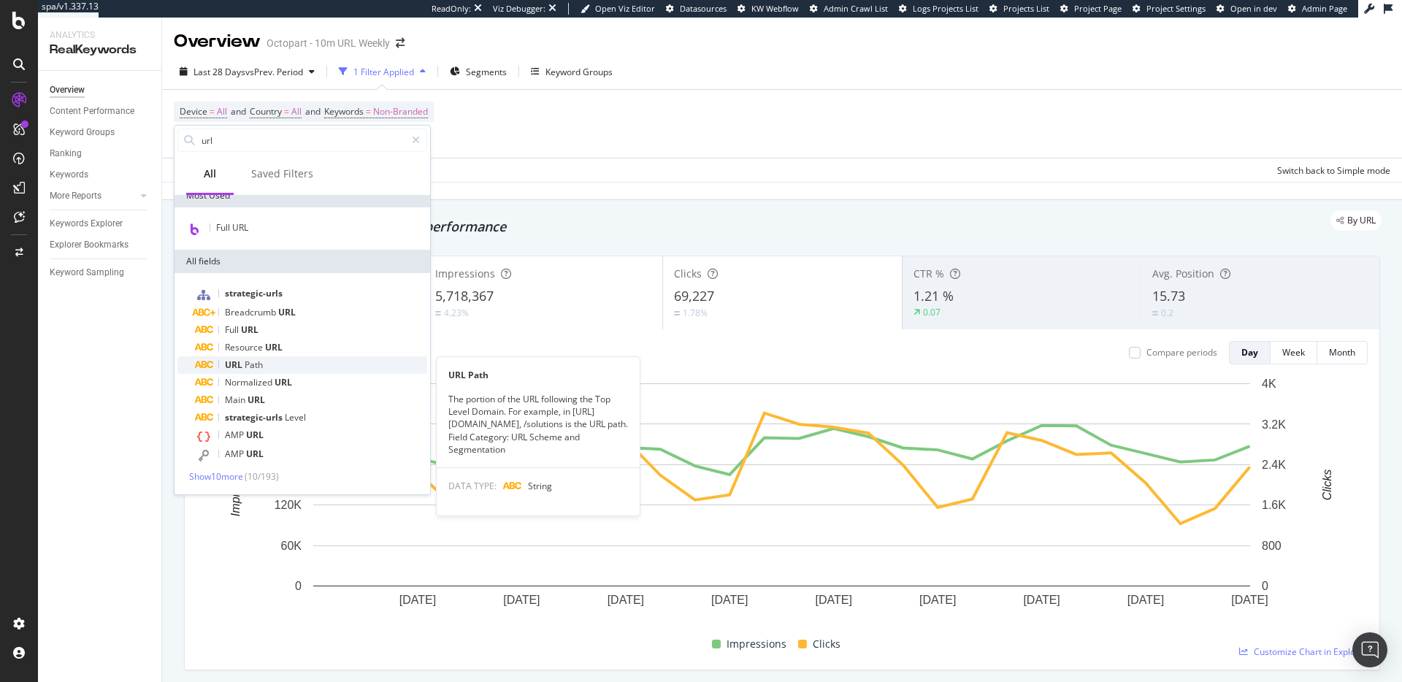
type input "url"
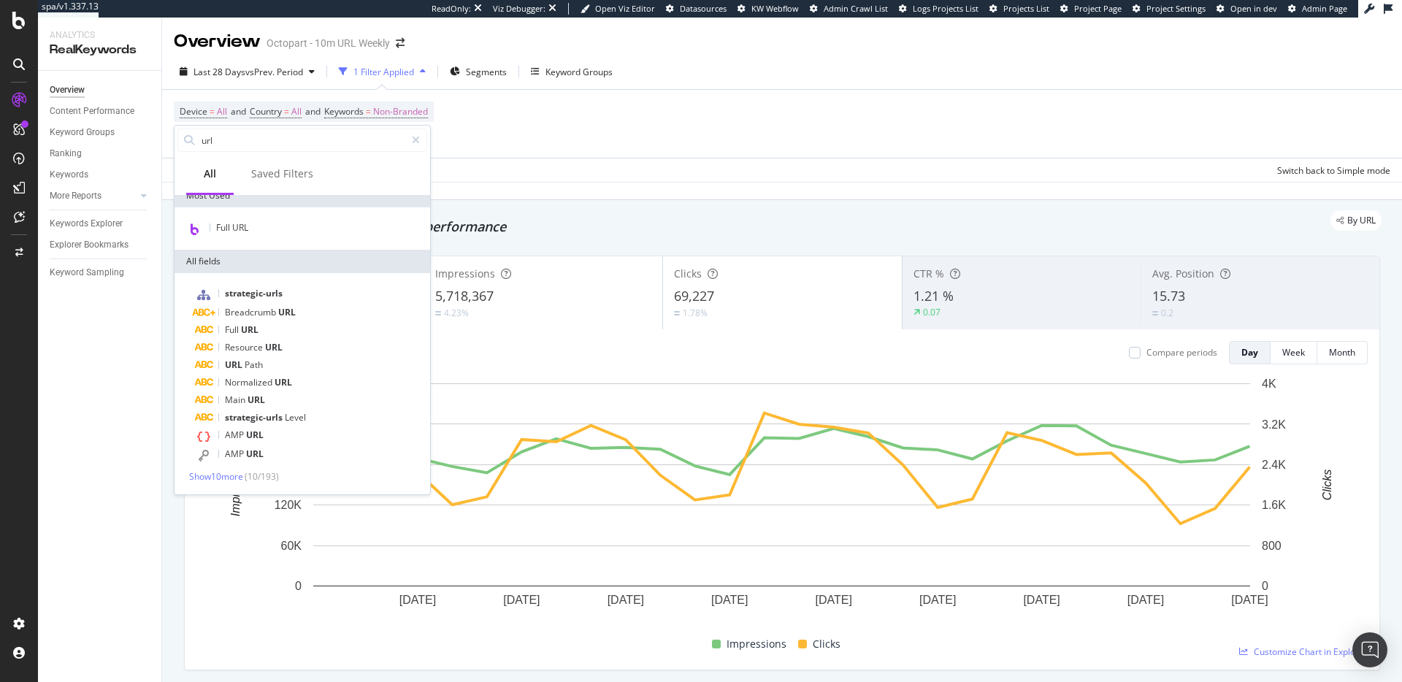
drag, startPoint x: 313, startPoint y: 361, endPoint x: 310, endPoint y: 343, distance: 17.8
click at [313, 361] on div "URL Path" at bounding box center [311, 365] width 232 height 18
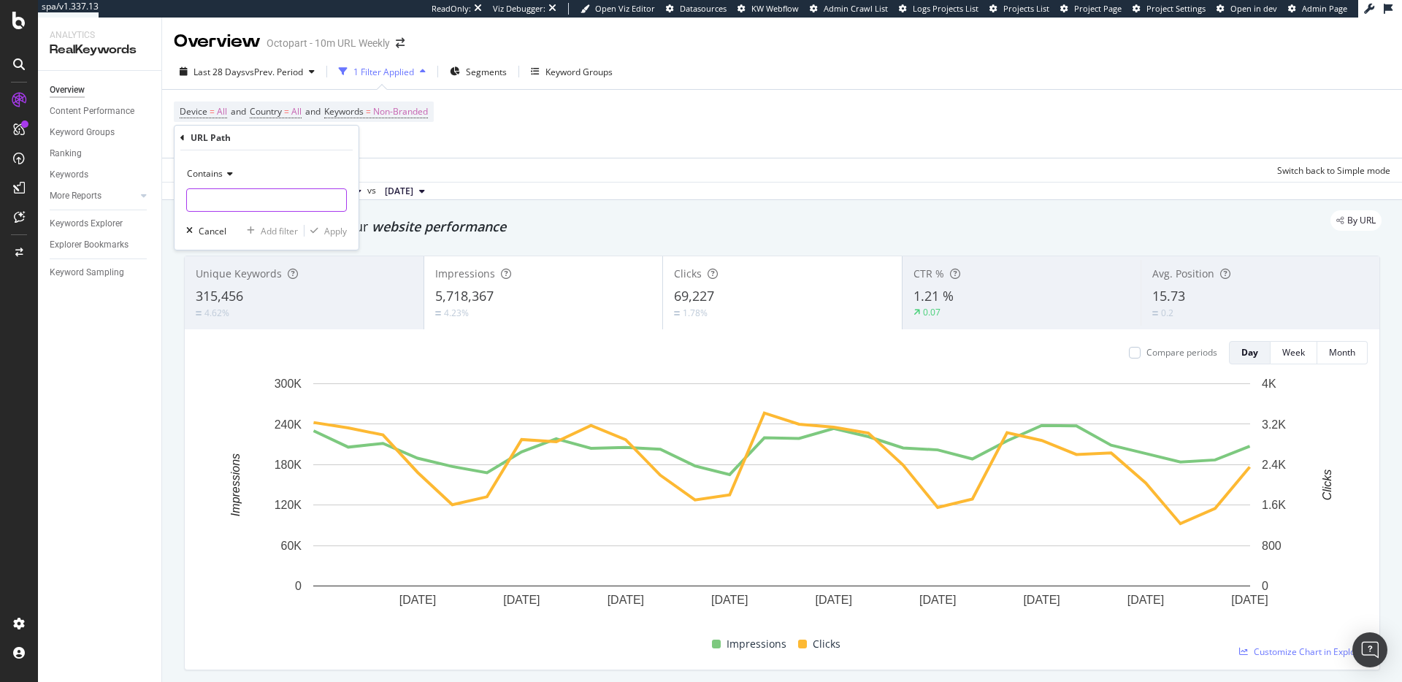
click at [272, 199] on input "text" at bounding box center [266, 199] width 159 height 23
type input "/zh"
click at [337, 231] on div "Apply" at bounding box center [335, 231] width 23 height 12
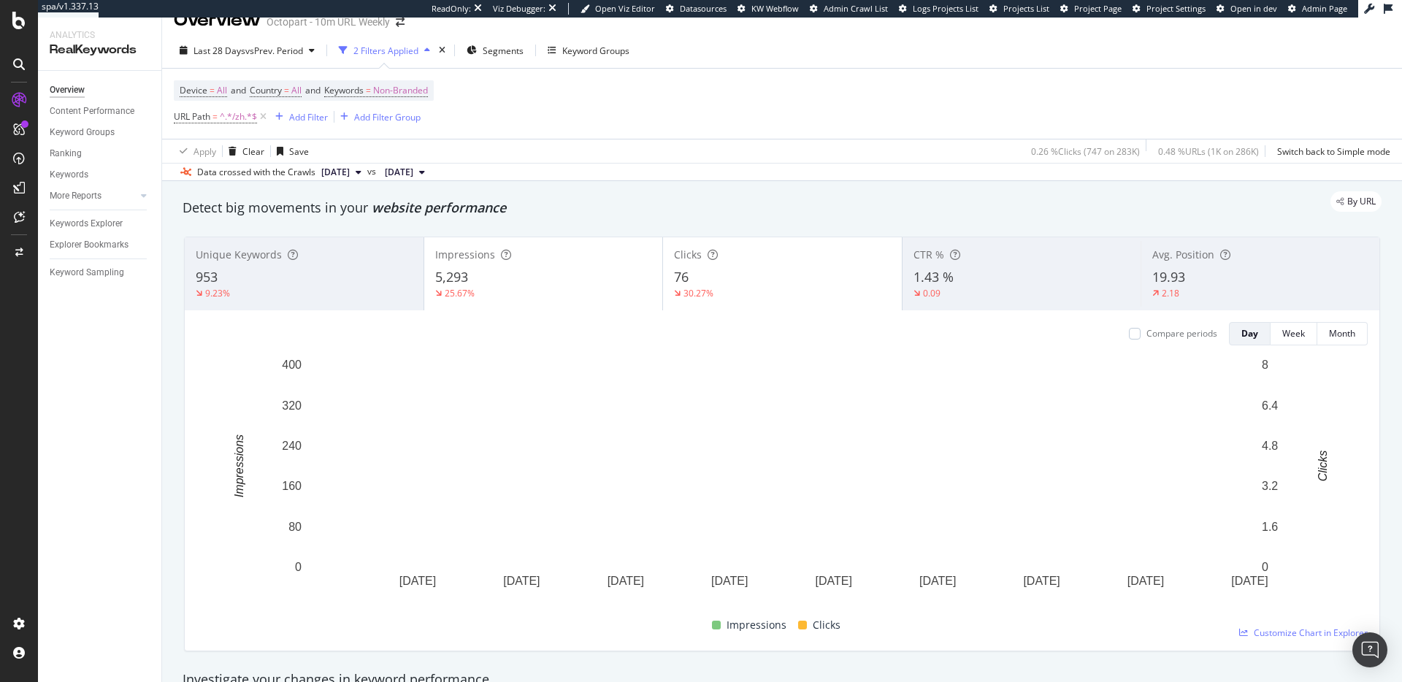
scroll to position [24, 0]
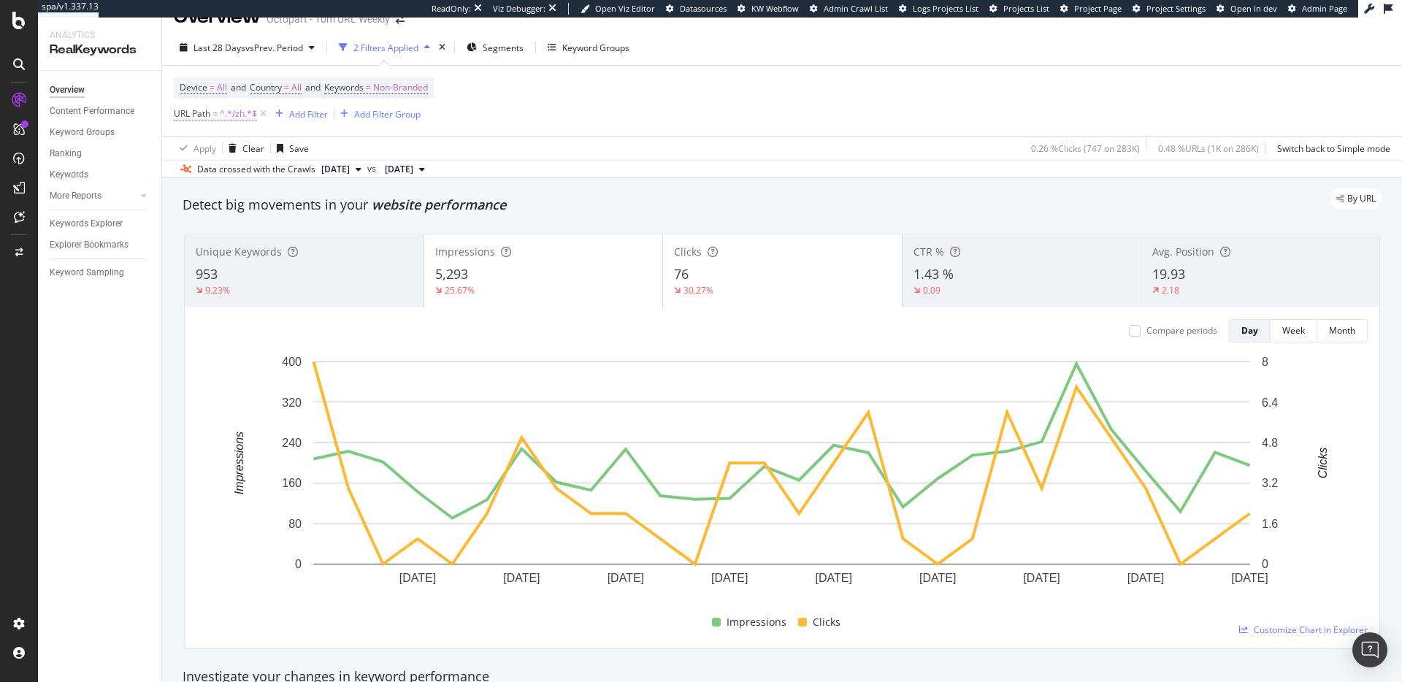
click at [222, 116] on span "^.*/zh.*$" at bounding box center [238, 114] width 37 height 20
click at [246, 179] on input "/zh" at bounding box center [256, 174] width 138 height 23
type input "/jh"
drag, startPoint x: 315, startPoint y: 202, endPoint x: 431, endPoint y: 212, distance: 117.2
click at [315, 202] on icon "button" at bounding box center [314, 205] width 8 height 9
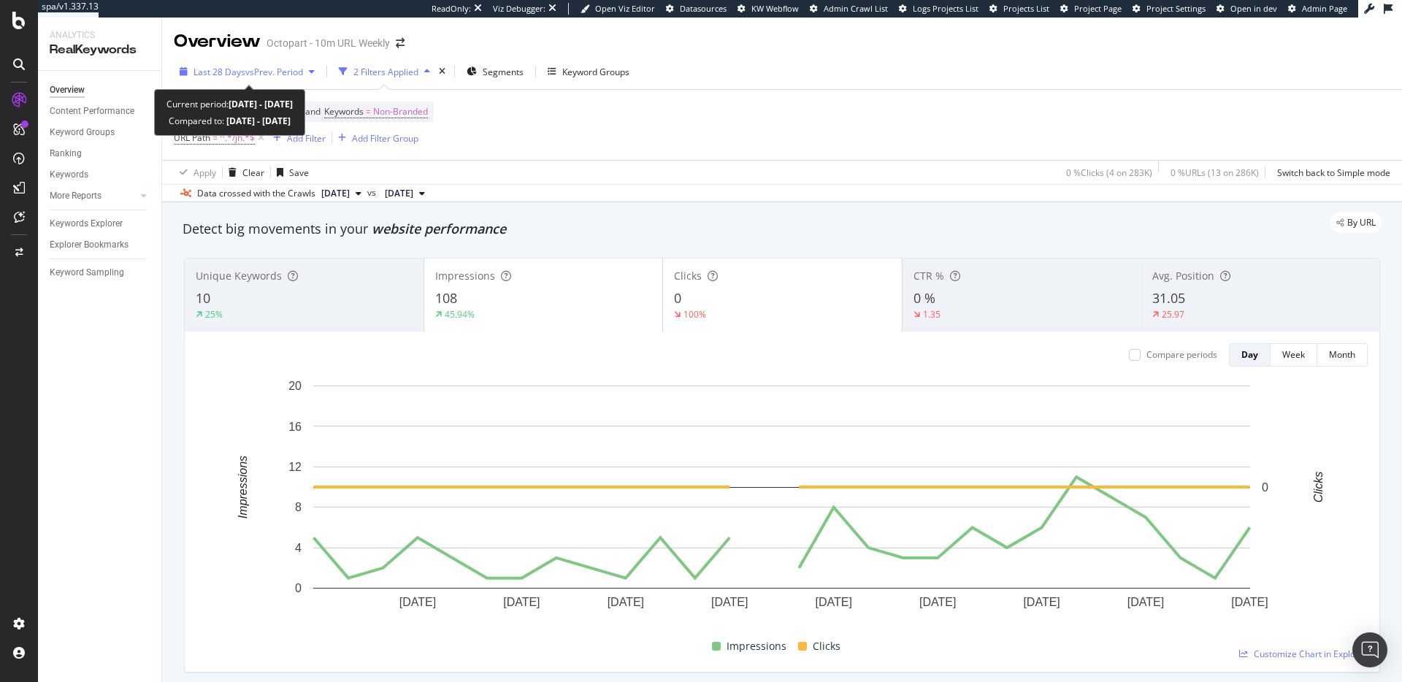
click at [278, 73] on span "vs Prev. Period" at bounding box center [274, 72] width 58 height 12
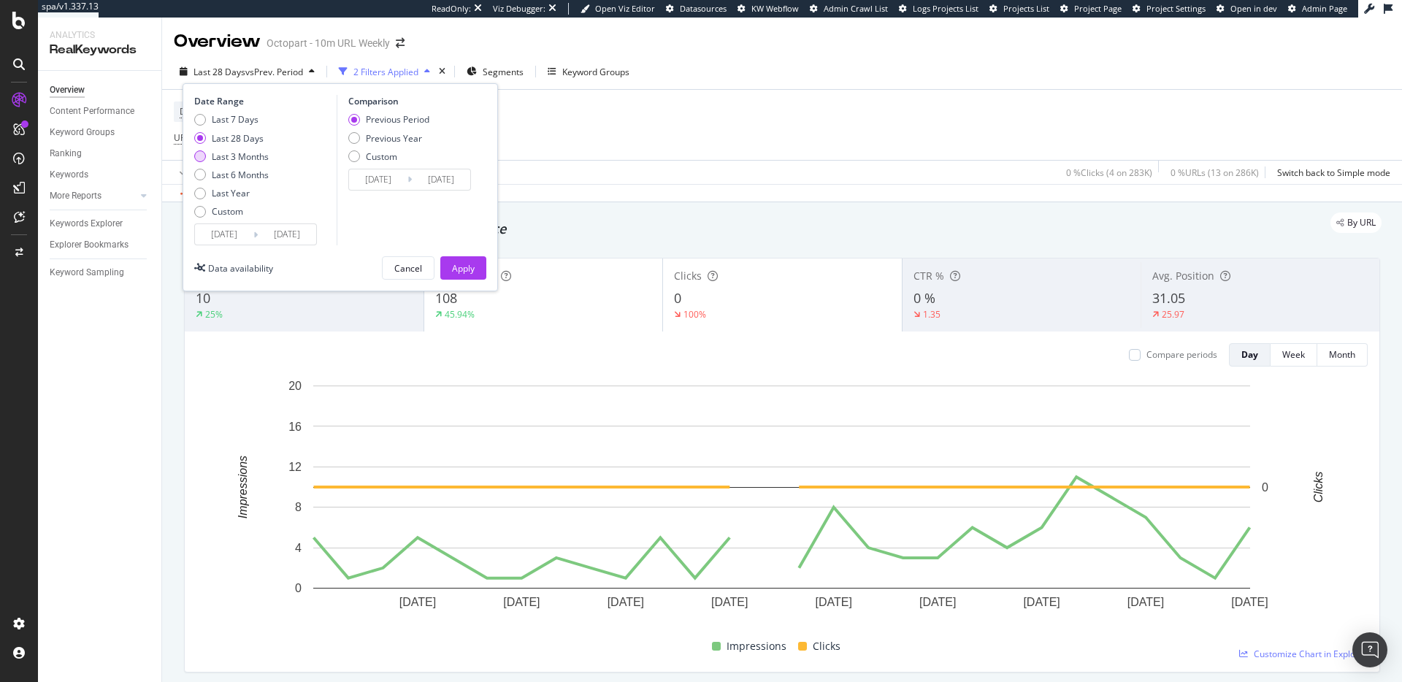
click at [261, 158] on div "Last 3 Months" at bounding box center [240, 156] width 57 height 12
type input "2025/06/02"
type input "2025/03/02"
type input "2025/06/01"
click at [467, 262] on div "Apply" at bounding box center [463, 268] width 23 height 12
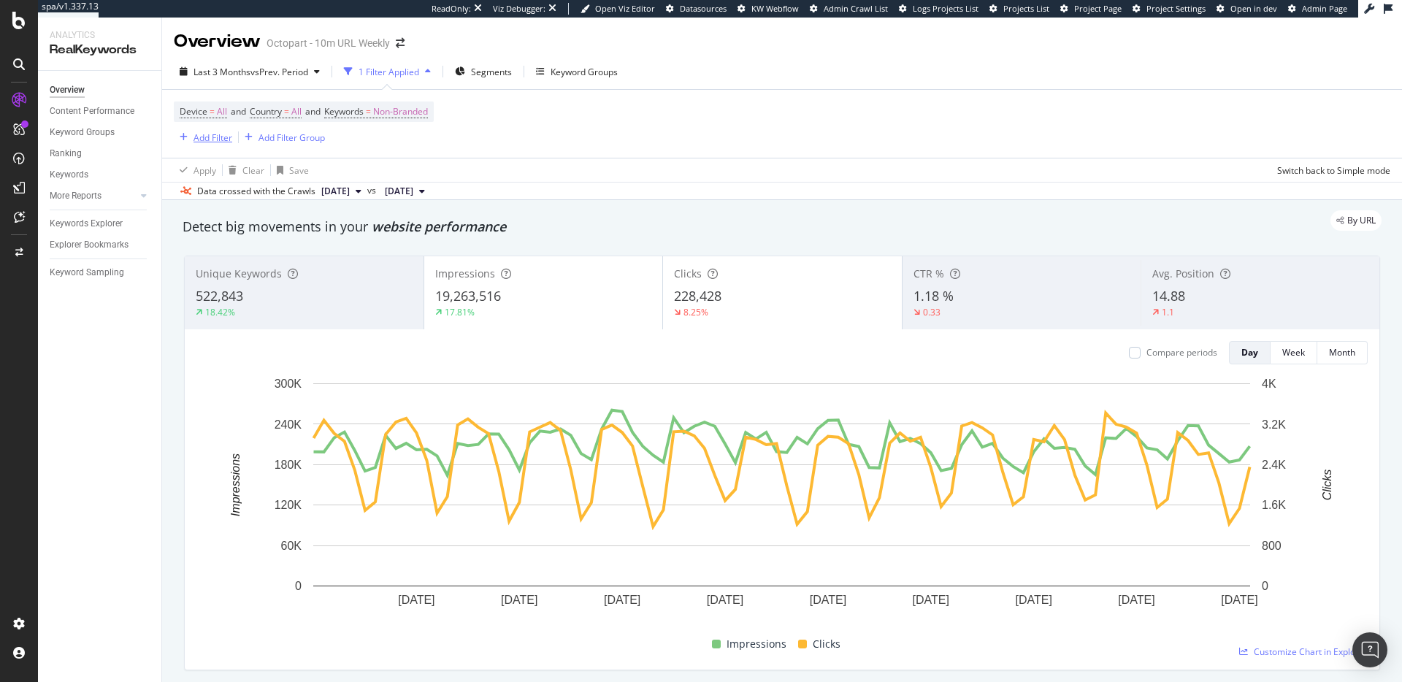
click at [192, 128] on button "Add Filter" at bounding box center [203, 137] width 58 height 18
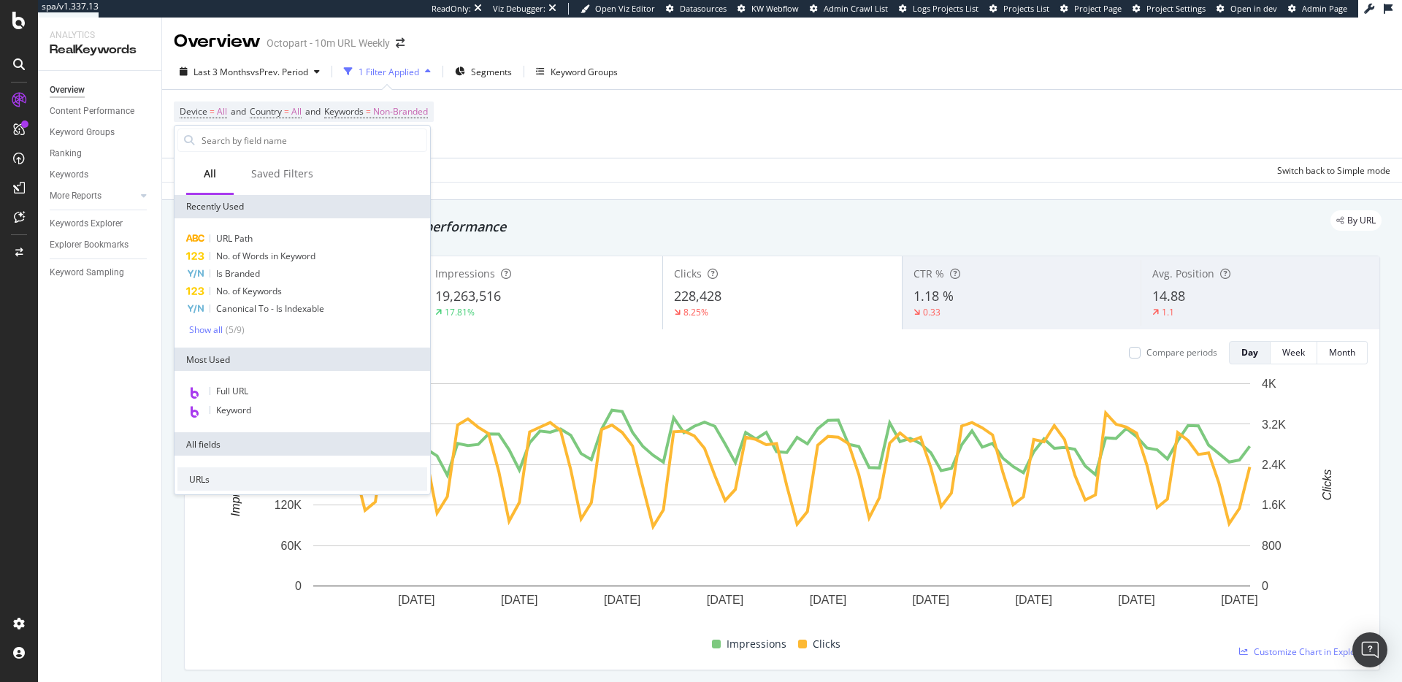
click at [575, 142] on div "Device = All and Country = All and Keywords = Non-Branded Add Filter Add Filter…" at bounding box center [782, 124] width 1216 height 68
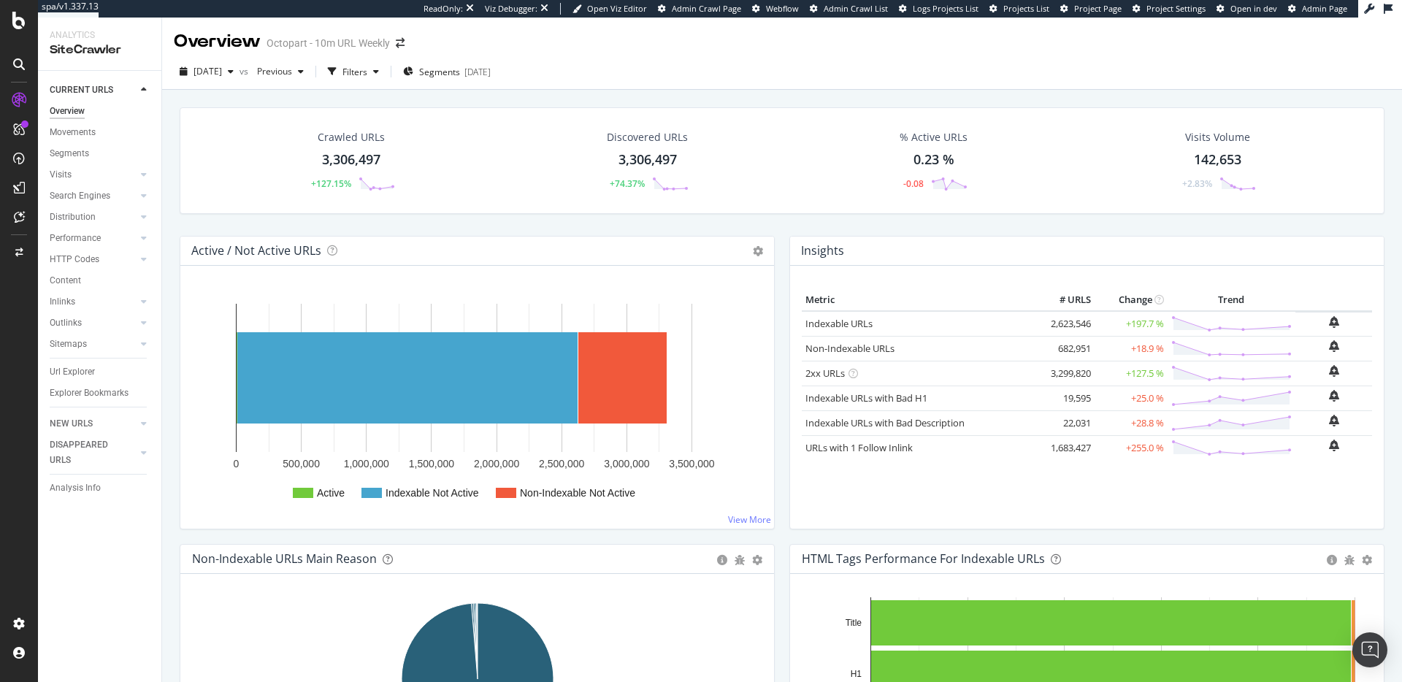
click at [1135, 322] on td "+197.7 %" at bounding box center [1130, 324] width 73 height 26
click at [222, 72] on span "[DATE]" at bounding box center [207, 71] width 28 height 12
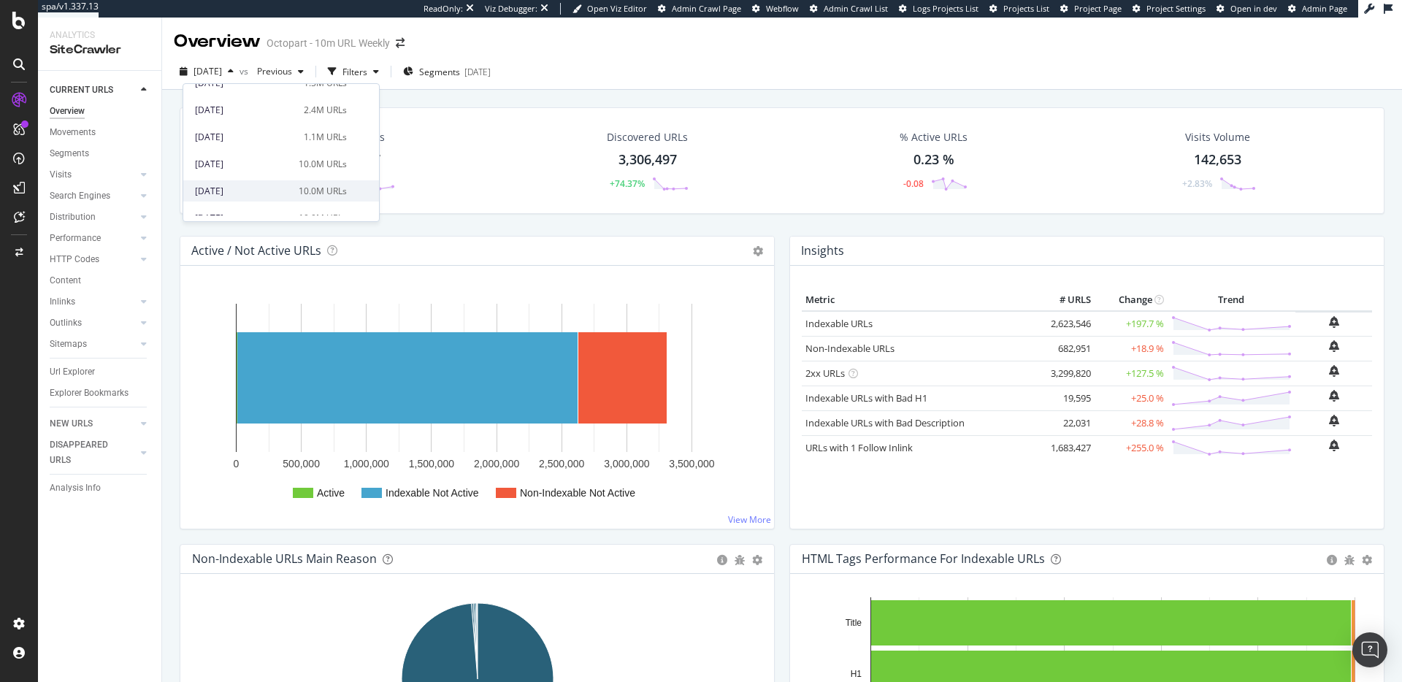
scroll to position [67, 0]
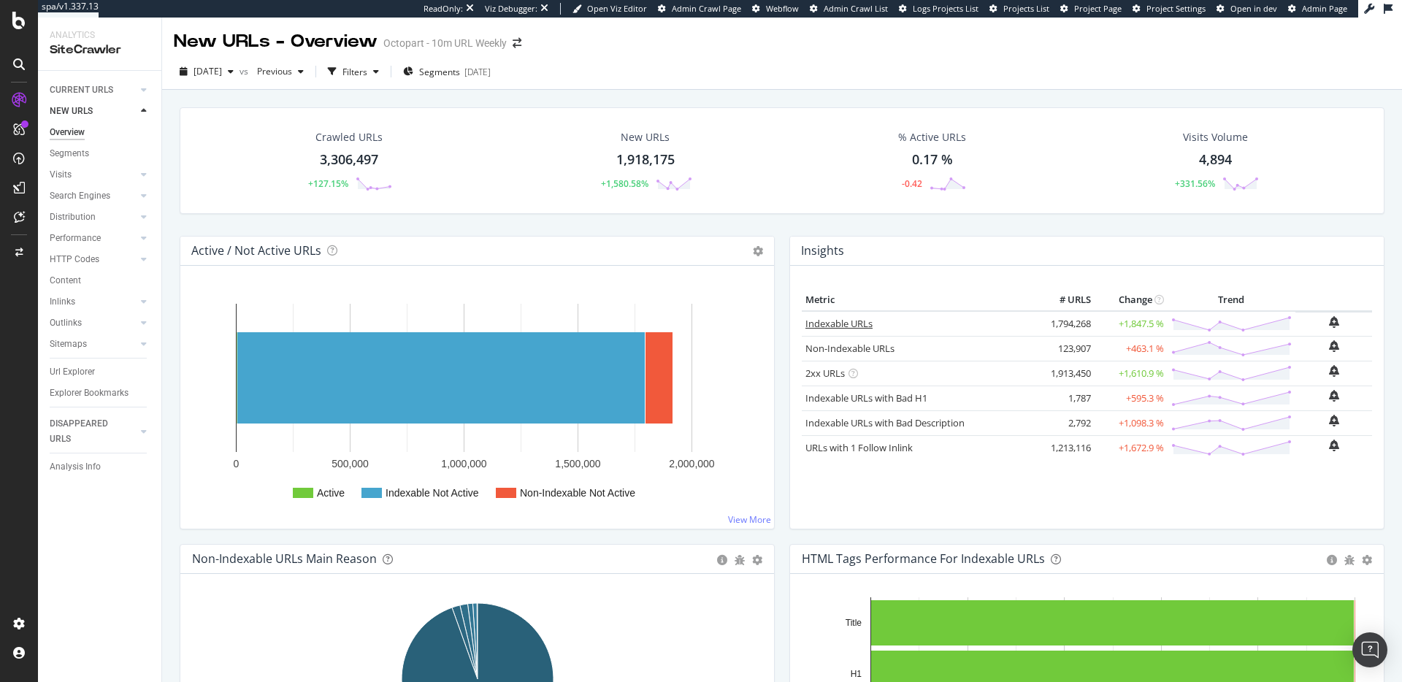
click at [832, 321] on link "Indexable URLs" at bounding box center [838, 323] width 67 height 13
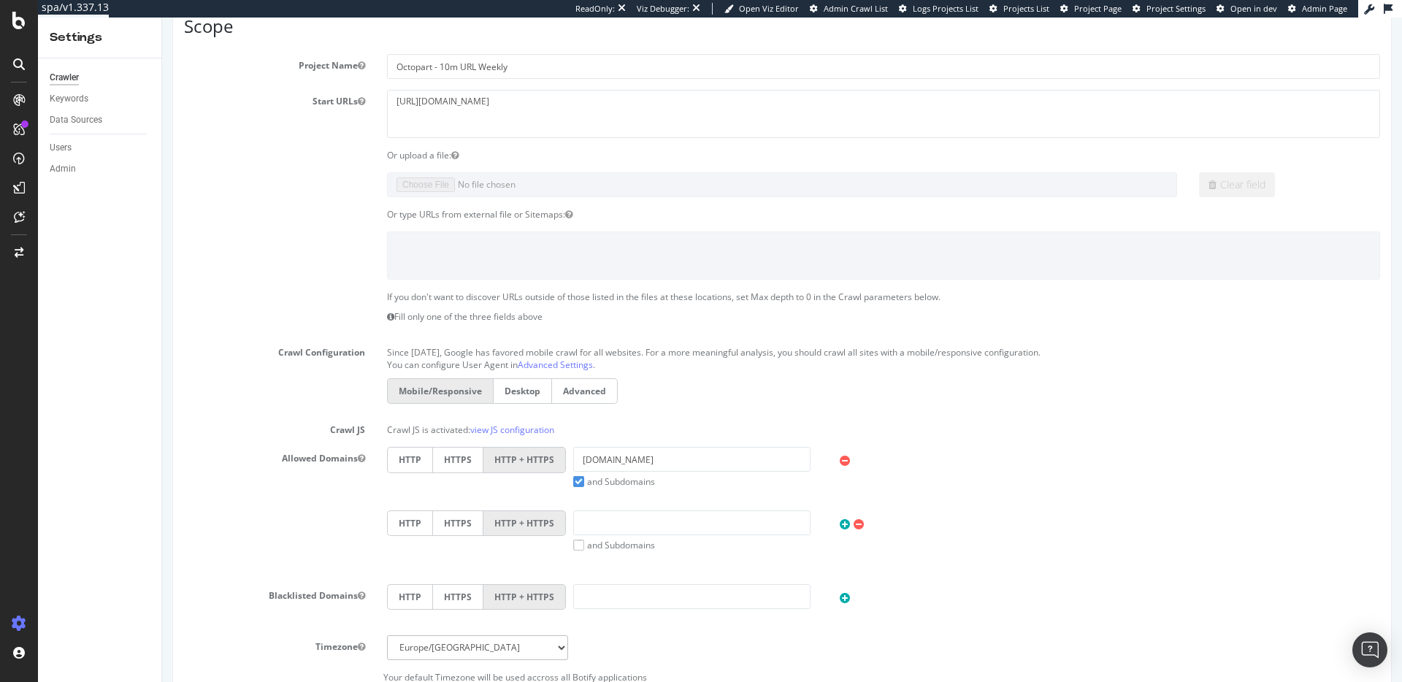
scroll to position [594, 0]
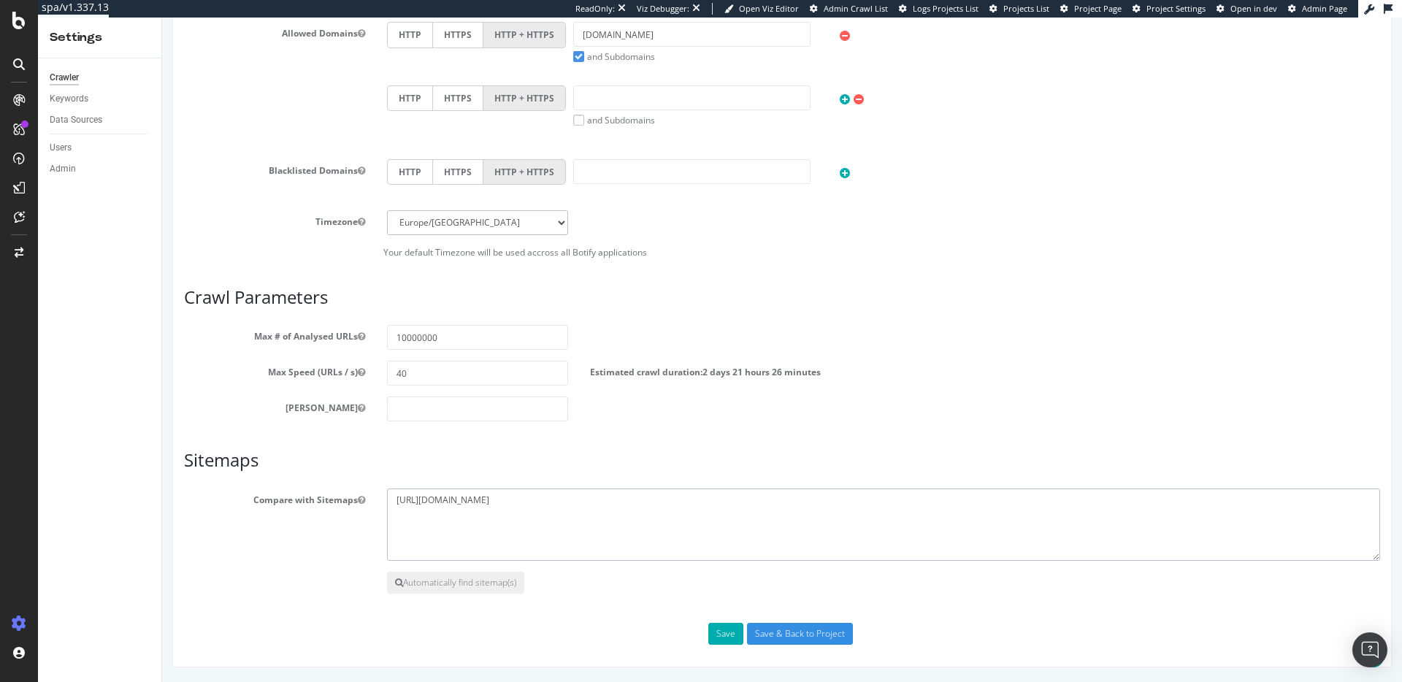
click at [492, 510] on textarea "[URL][DOMAIN_NAME]" at bounding box center [883, 524] width 993 height 73
click at [493, 500] on textarea "[URL][DOMAIN_NAME]" at bounding box center [883, 524] width 993 height 73
click at [492, 500] on textarea "[URL][DOMAIN_NAME]" at bounding box center [883, 524] width 993 height 73
click at [478, 505] on textarea "[URL][DOMAIN_NAME]" at bounding box center [883, 524] width 993 height 73
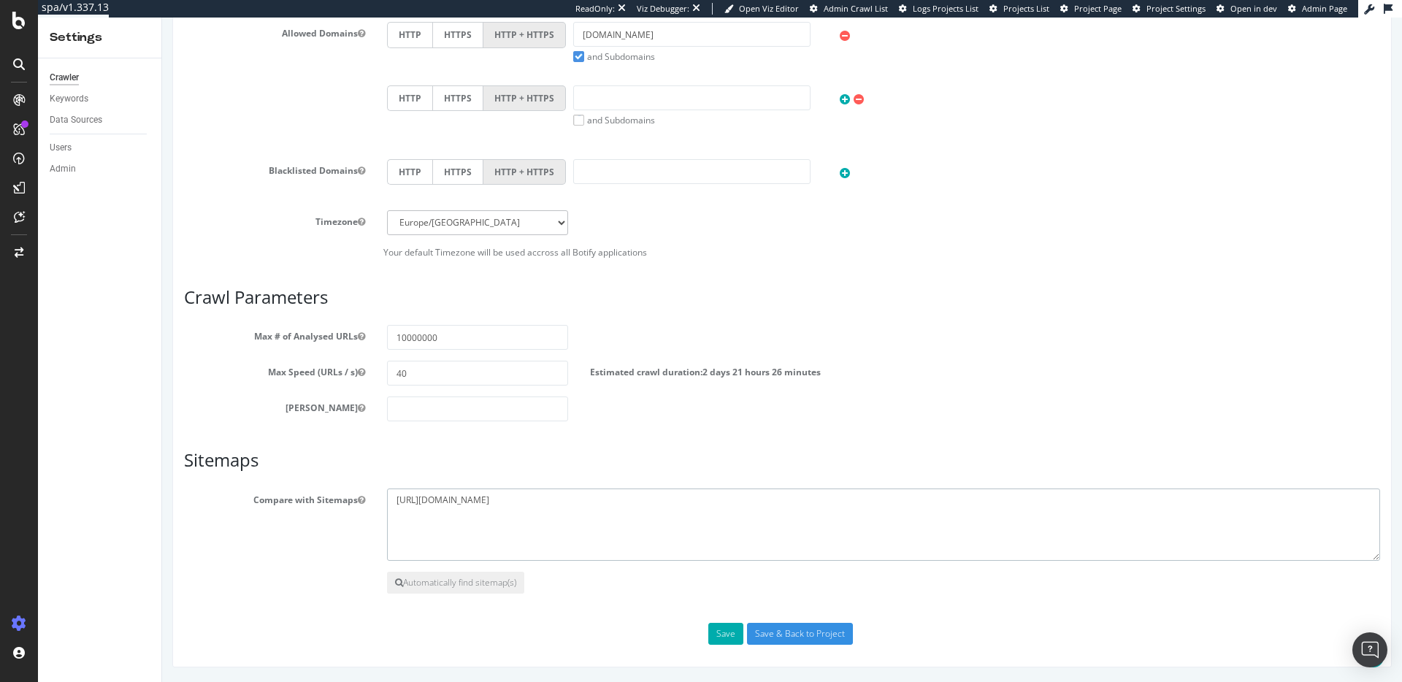
click at [478, 505] on textarea "[URL][DOMAIN_NAME]" at bounding box center [883, 524] width 993 height 73
click at [446, 506] on textarea "https://octopart.com/sitemap_index.xml" at bounding box center [883, 524] width 993 height 73
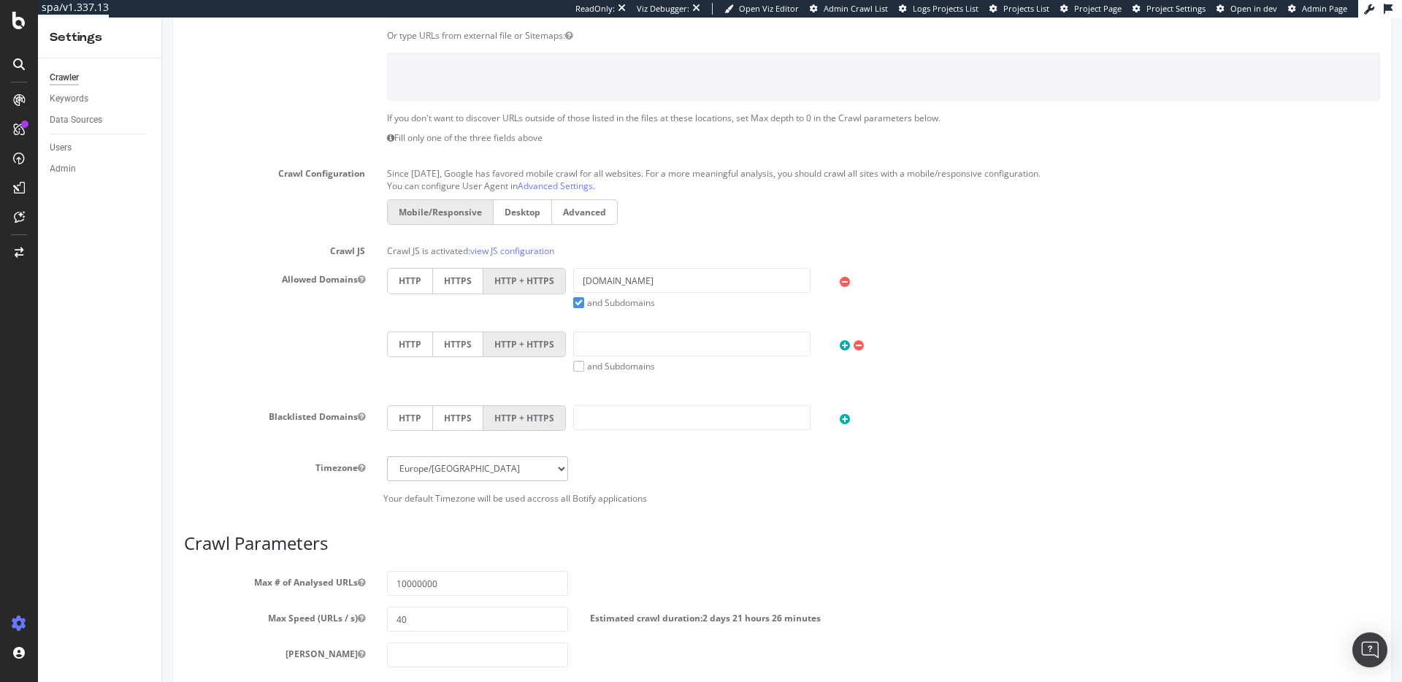
scroll to position [0, 0]
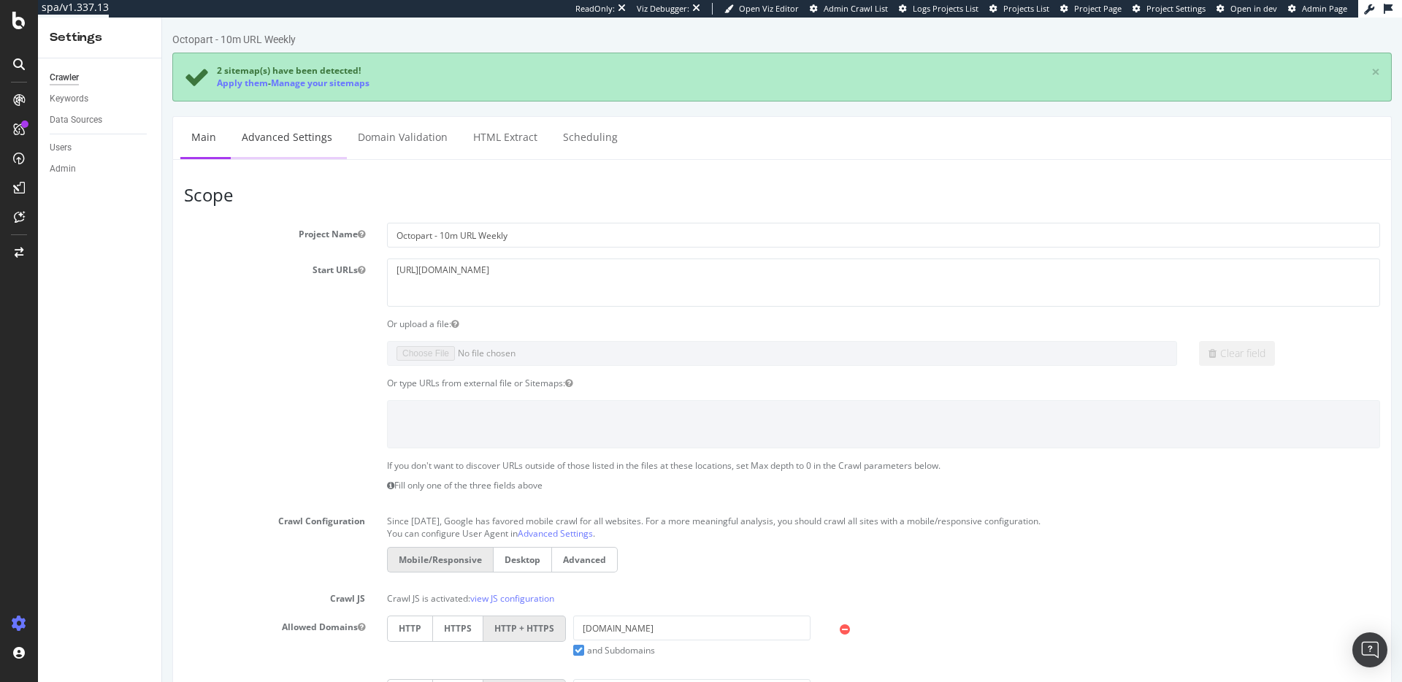
click at [286, 123] on link "Advanced Settings" at bounding box center [287, 137] width 112 height 40
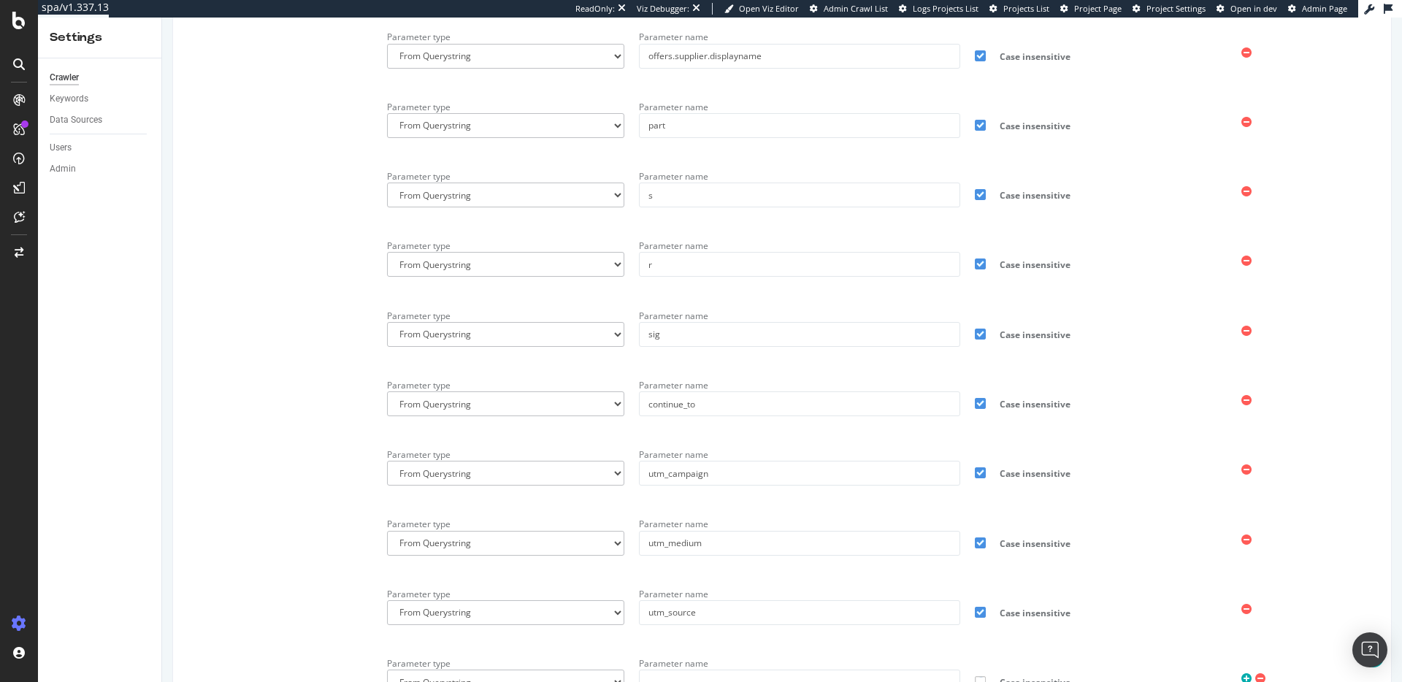
scroll to position [1215, 0]
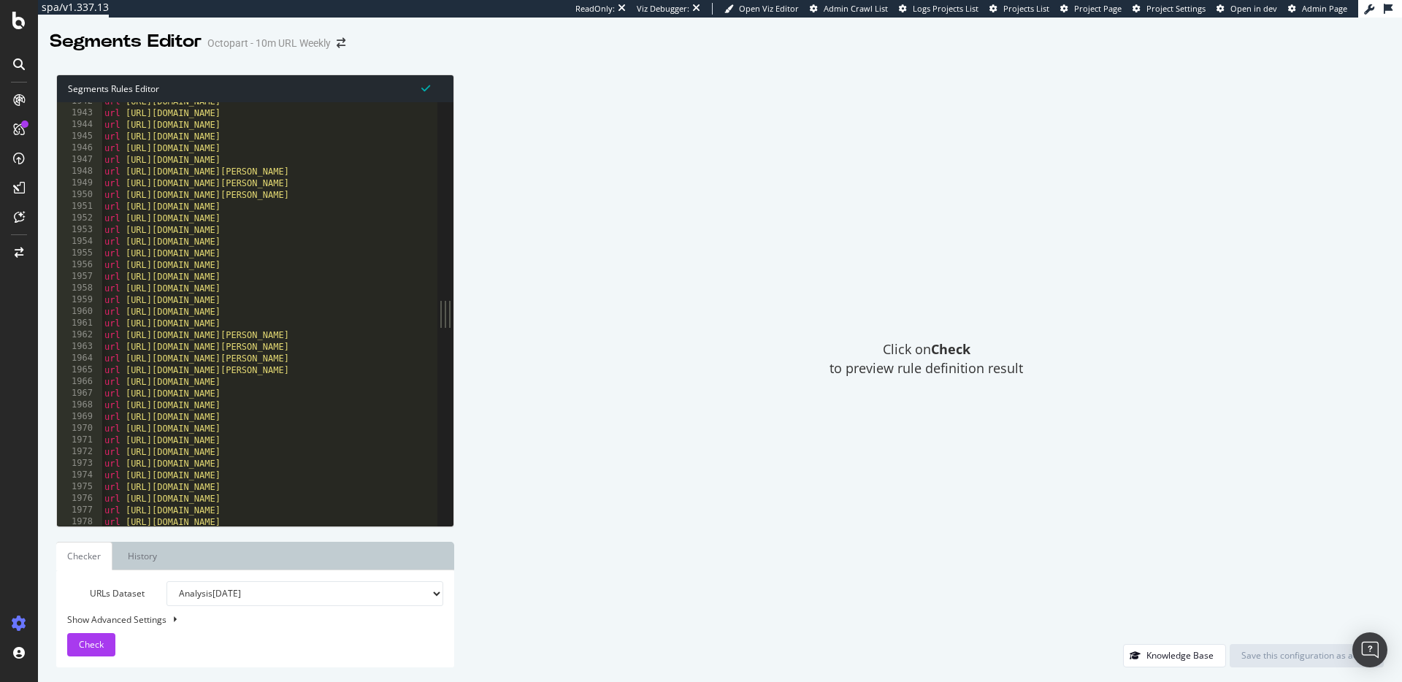
scroll to position [2235, 0]
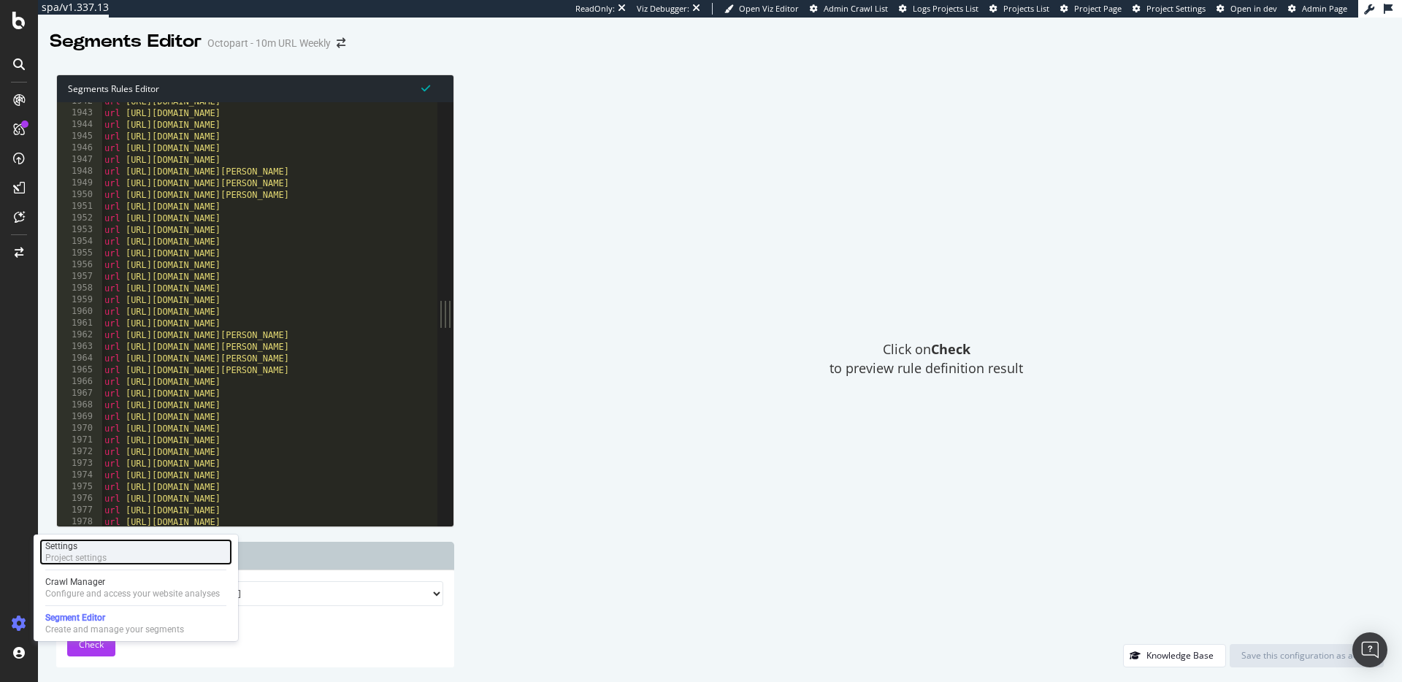
click at [96, 553] on div "Project settings" at bounding box center [75, 558] width 61 height 12
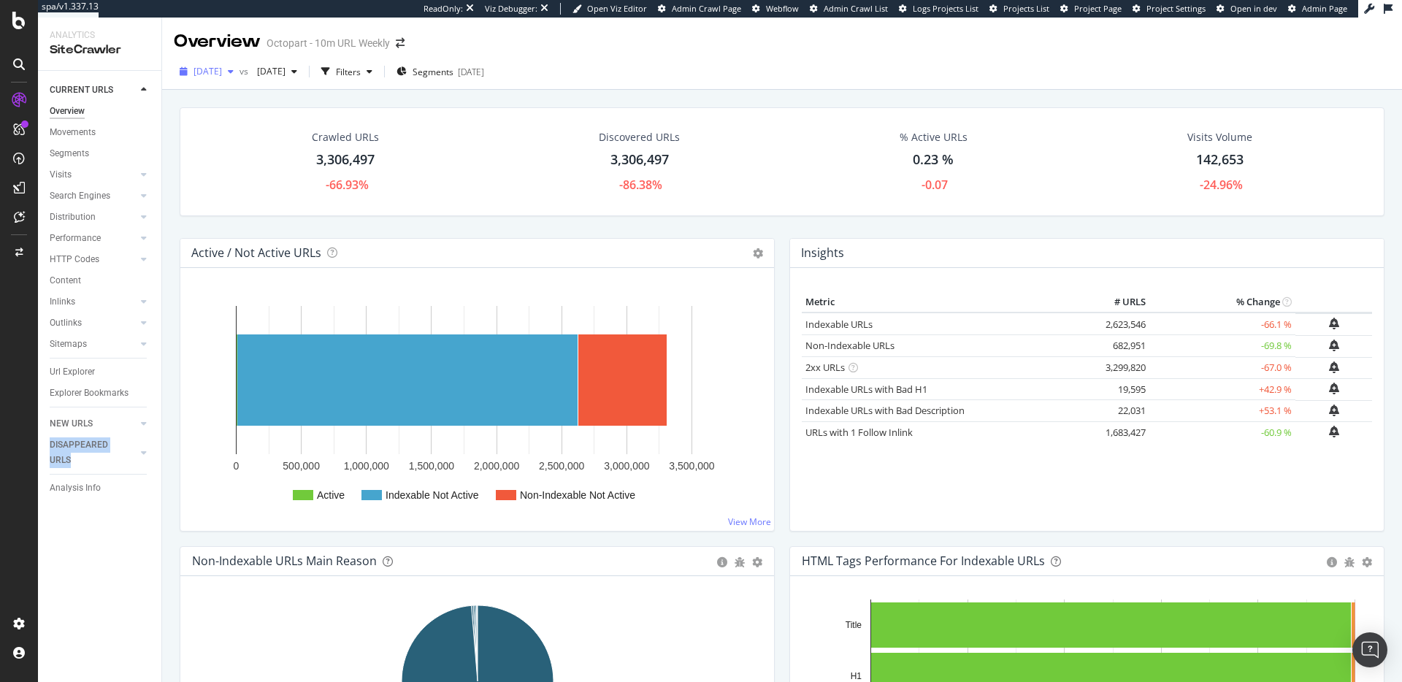
click at [222, 72] on span "[DATE]" at bounding box center [207, 71] width 28 height 12
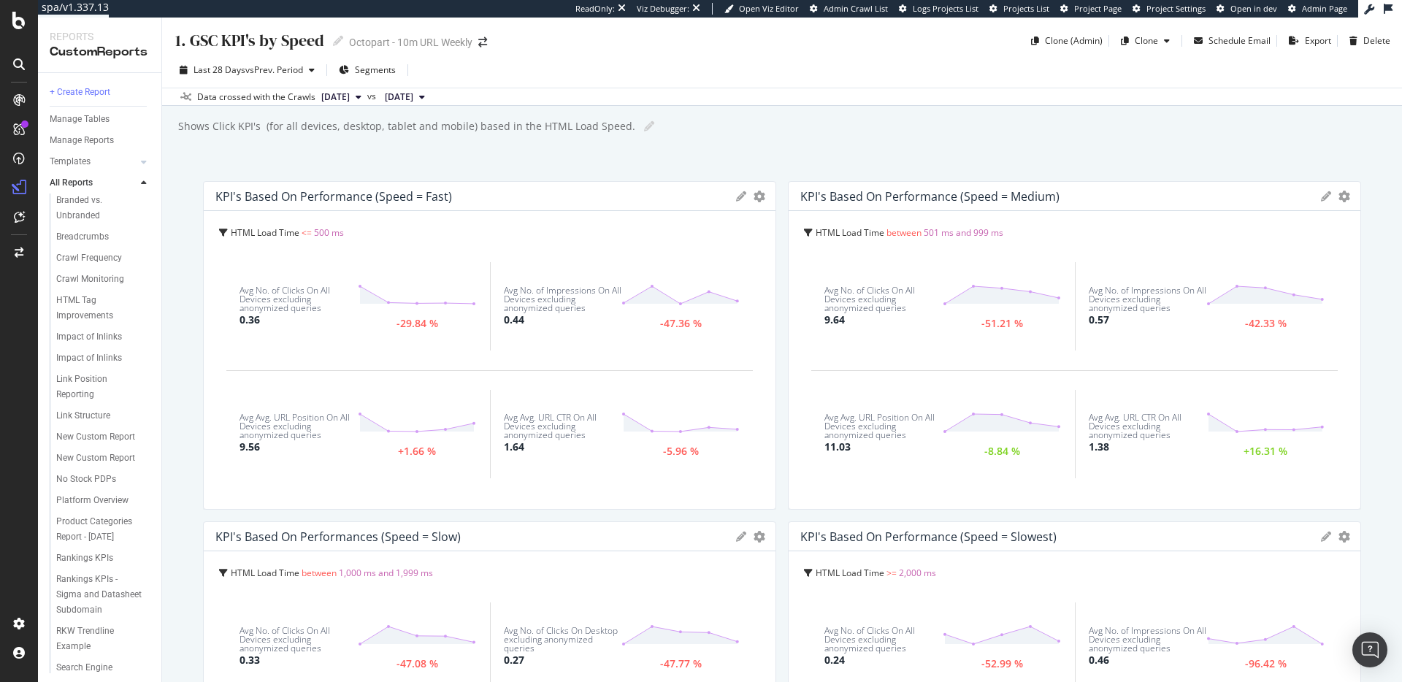
scroll to position [249, 0]
click at [361, 69] on span "Segments" at bounding box center [375, 70] width 41 height 12
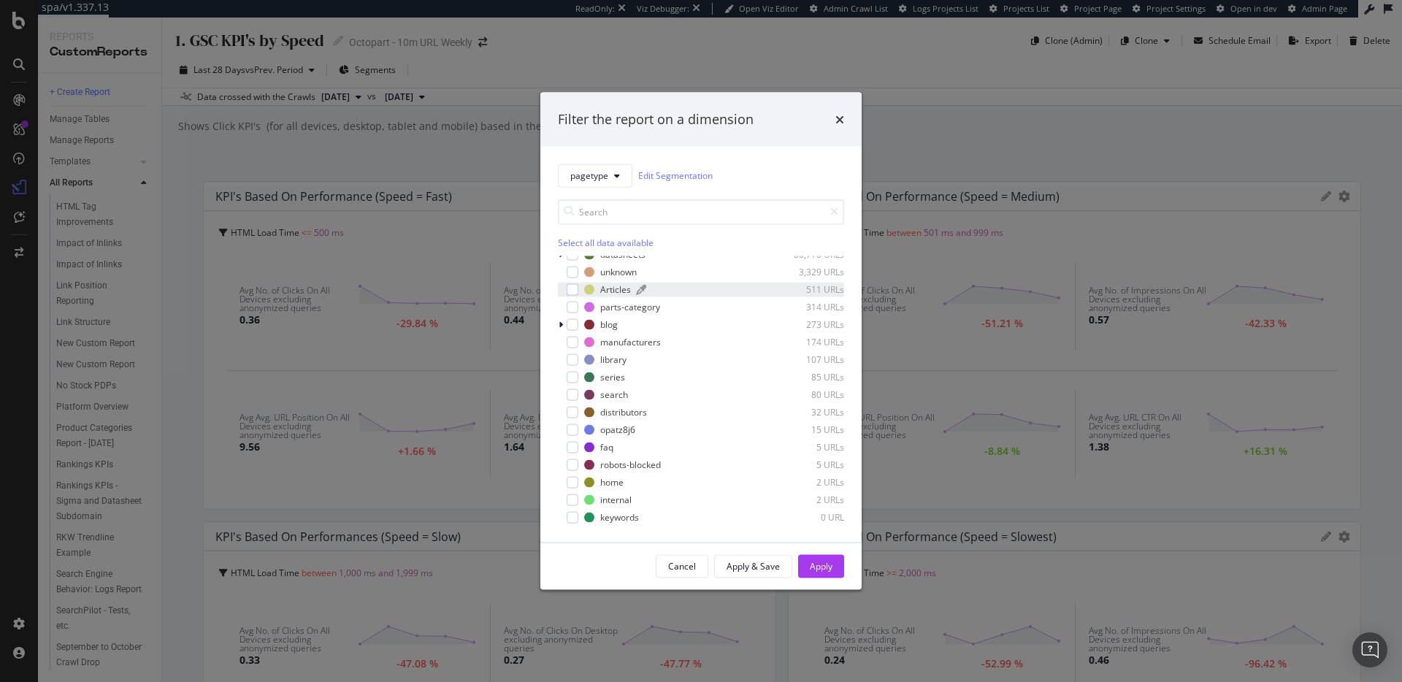
scroll to position [0, 0]
click at [837, 115] on icon "times" at bounding box center [839, 119] width 9 height 12
